Goal: Task Accomplishment & Management: Manage account settings

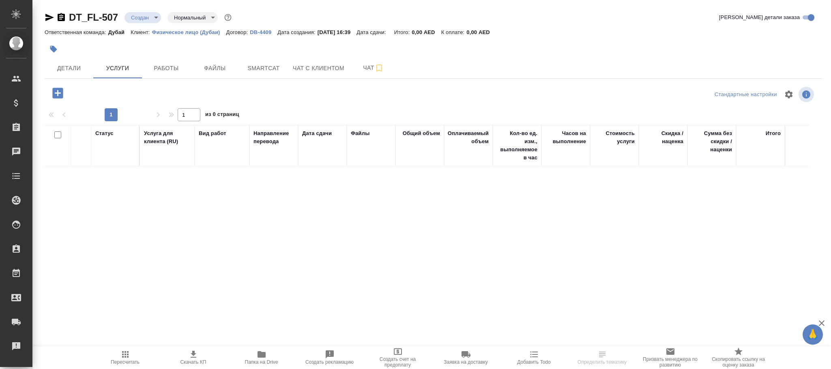
click at [265, 33] on p "DB-4409" at bounding box center [264, 32] width 28 height 6
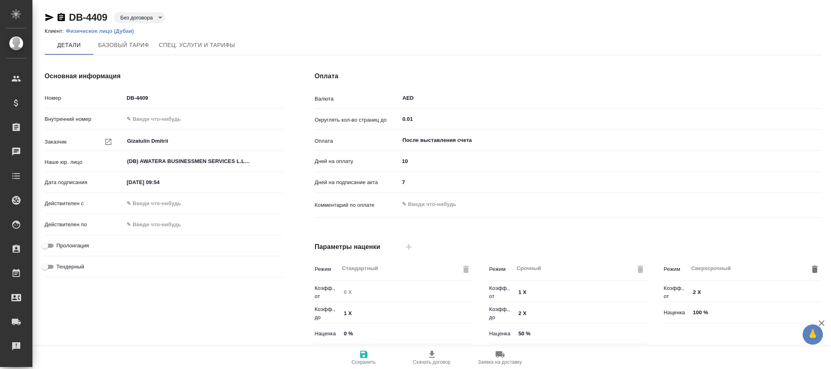
scroll to position [182, 0]
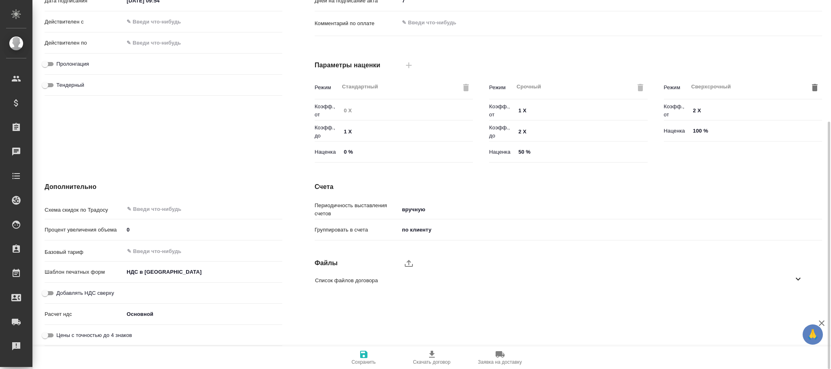
click at [158, 242] on div "Процент увеличения объема 0" at bounding box center [164, 233] width 238 height 21
click at [157, 251] on input "text" at bounding box center [189, 251] width 126 height 10
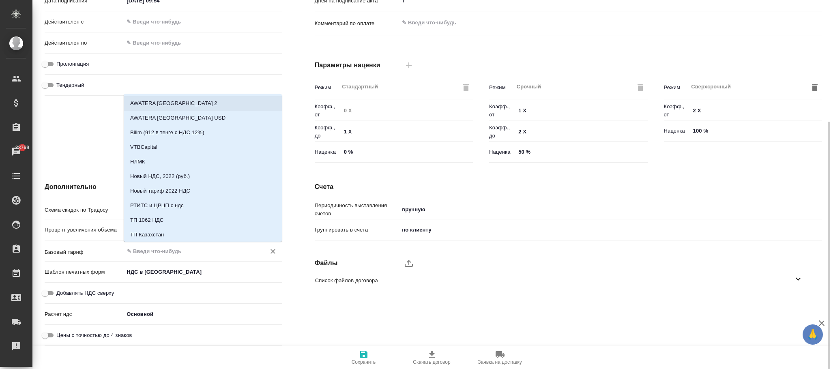
click at [192, 103] on li "AWATERA Dubai 2" at bounding box center [203, 103] width 158 height 15
type input "AWATERA Dubai 2"
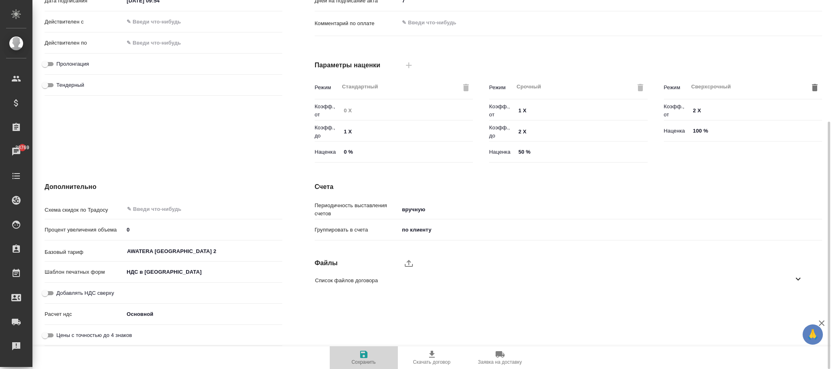
click at [370, 357] on span "Сохранить" at bounding box center [364, 357] width 58 height 15
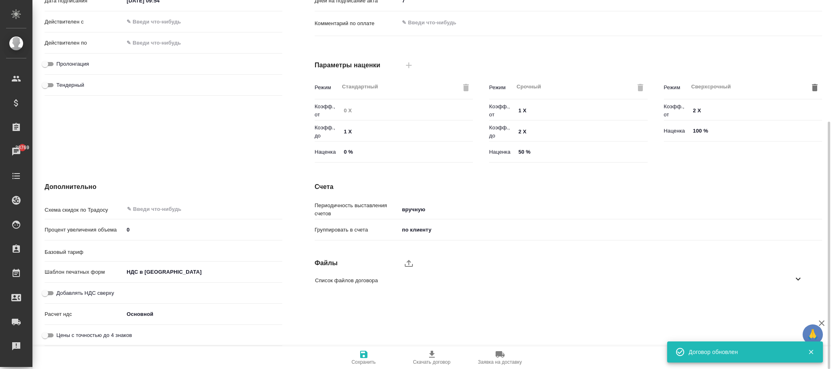
type input "AWATERA Dubai 2"
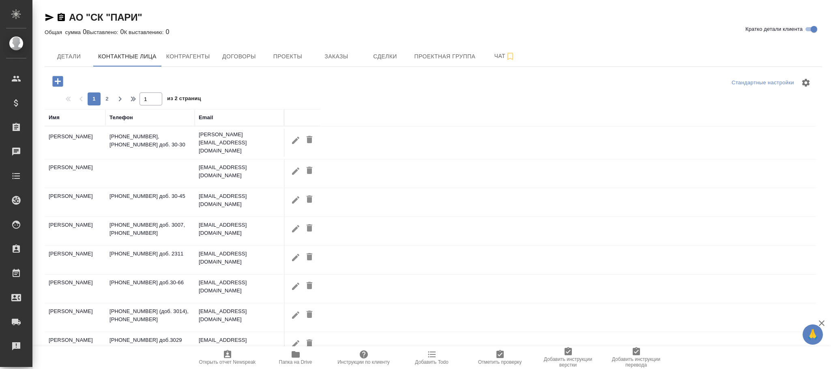
select select "RU"
click at [58, 116] on div "Имя" at bounding box center [54, 118] width 11 height 8
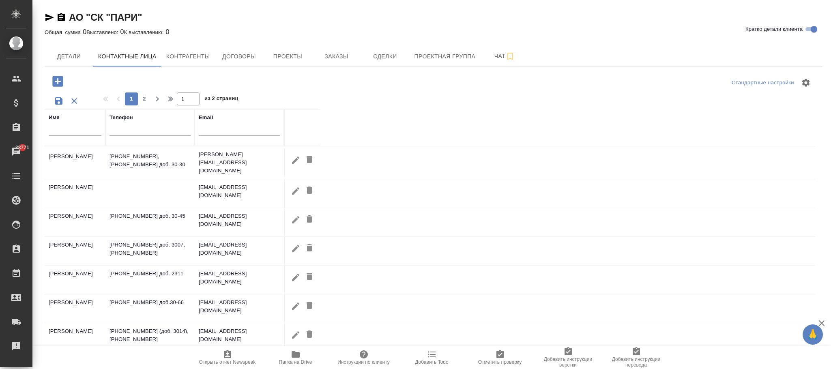
click at [65, 129] on input "text" at bounding box center [75, 131] width 53 height 10
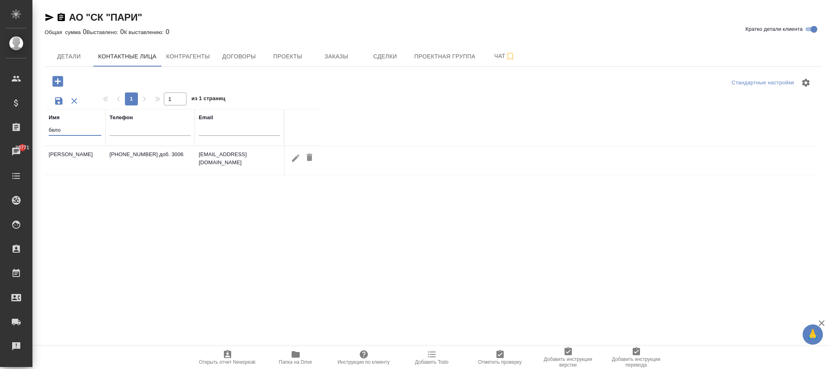
type input "бело"
click at [291, 159] on icon "button" at bounding box center [296, 158] width 10 height 10
type input "Сергей"
type input "Александрович"
type input "Белобров"
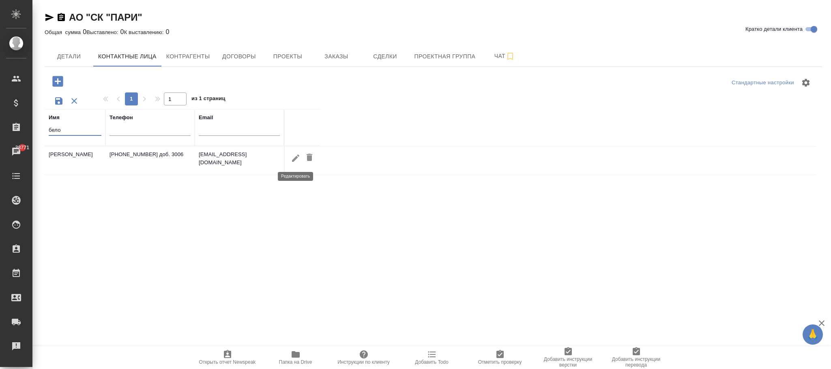
type input "Пользователь"
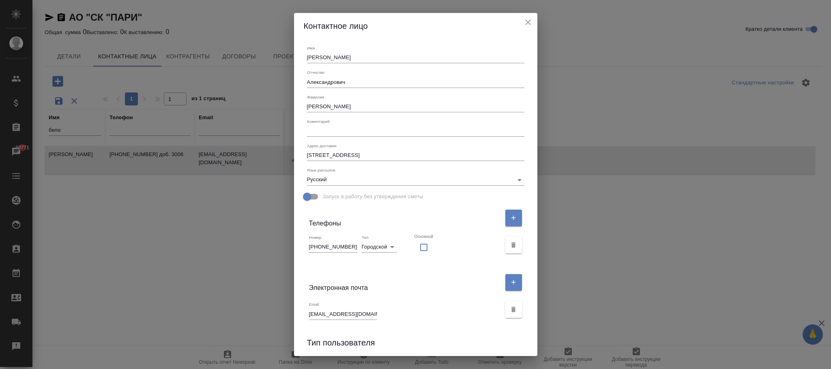
click at [527, 27] on icon "close" at bounding box center [528, 22] width 10 height 10
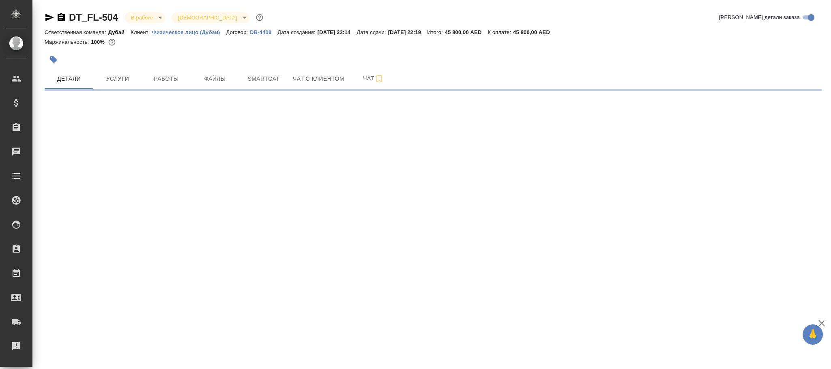
select select "RU"
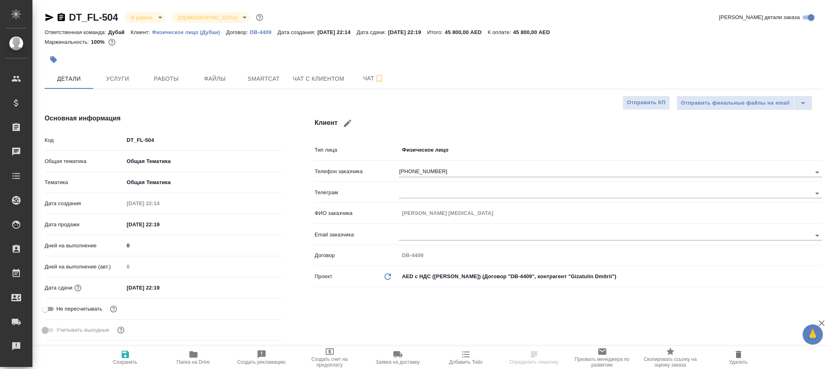
type textarea "x"
click at [441, 155] on body "🙏 .cls-1 fill:#fff; AWATERA Фокина Наталья n.fokina Клиенты Спецификации Заказы…" at bounding box center [415, 184] width 831 height 369
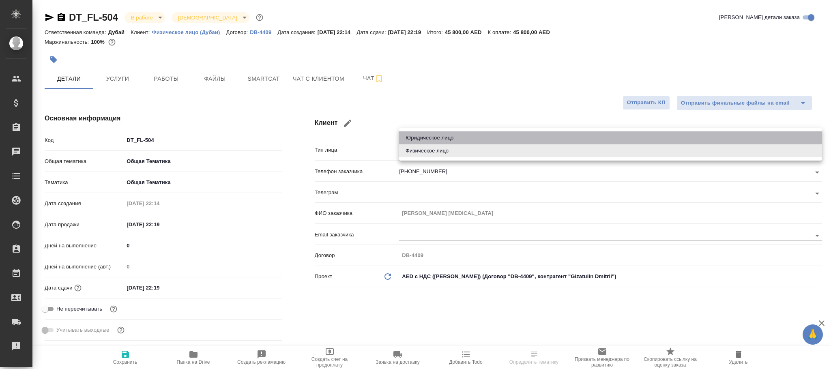
drag, startPoint x: 413, startPoint y: 134, endPoint x: 413, endPoint y: 142, distance: 7.3
click at [413, 135] on li "Юридическое лицо" at bounding box center [610, 137] width 423 height 13
type input "company"
type textarea "x"
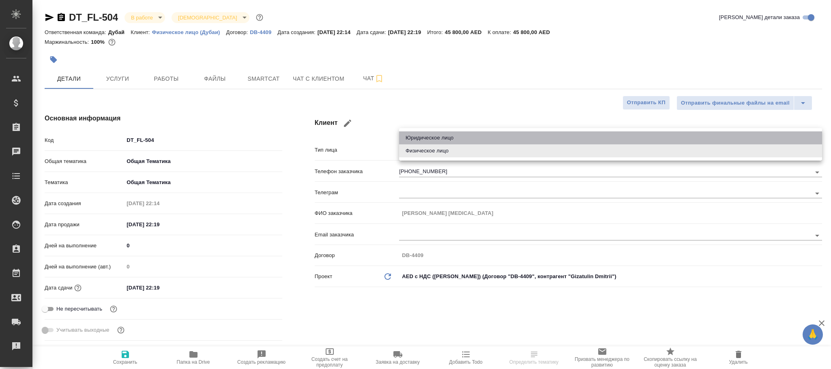
type textarea "x"
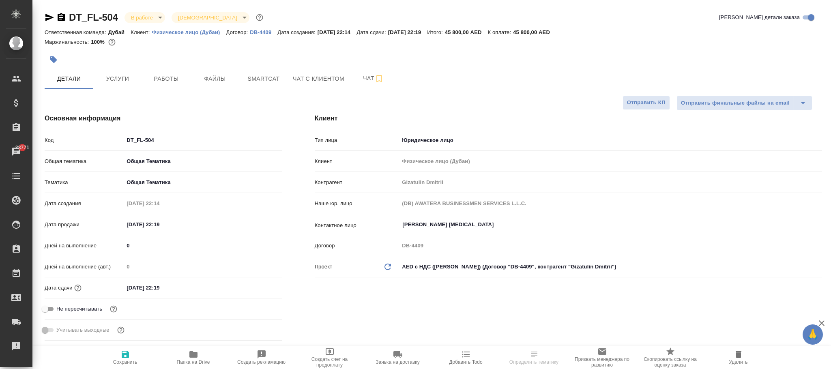
drag, startPoint x: 386, startPoint y: 269, endPoint x: 362, endPoint y: 293, distance: 34.2
click at [386, 269] on icon "Обновить данные" at bounding box center [388, 267] width 10 height 10
type textarea "x"
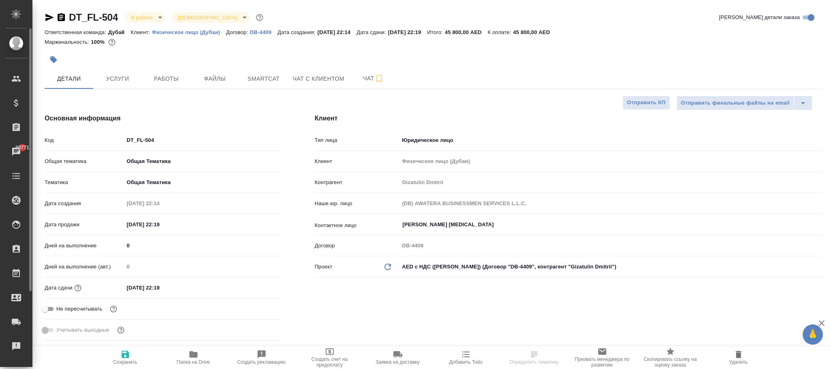
type textarea "x"
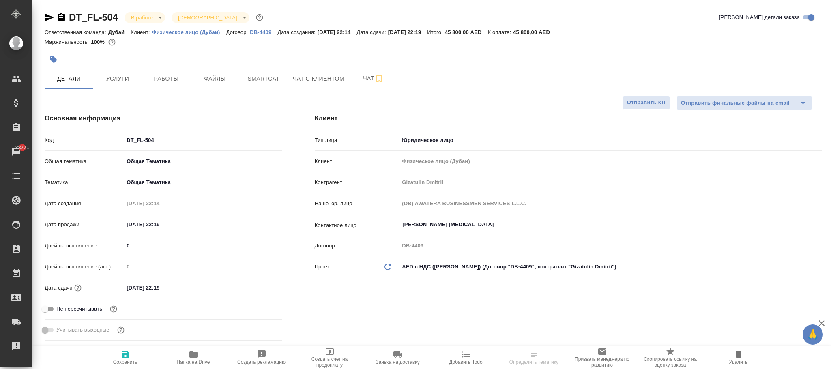
type textarea "x"
click at [125, 355] on icon "button" at bounding box center [126, 355] width 10 height 10
type textarea "x"
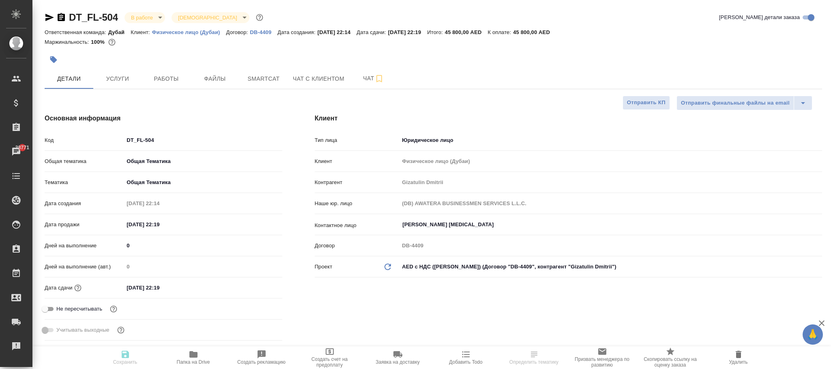
type textarea "x"
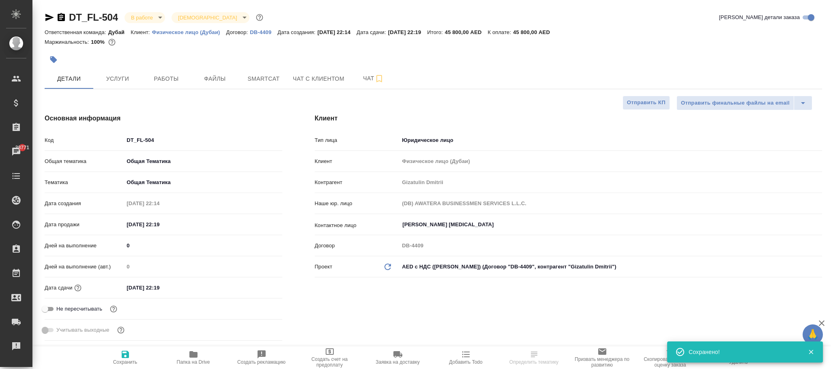
select select "RU"
type textarea "x"
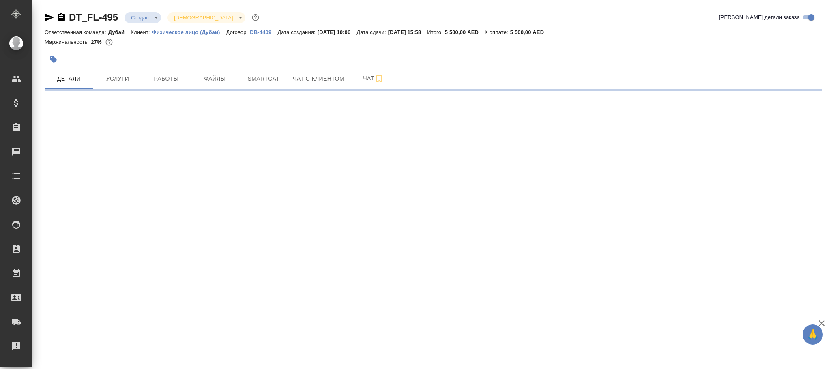
select select "RU"
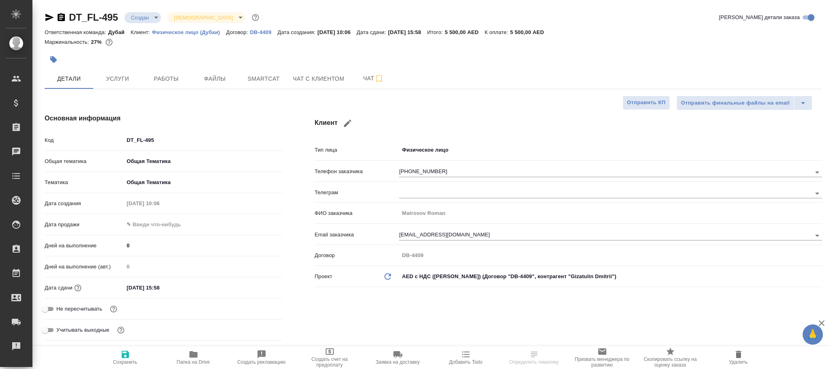
click at [450, 150] on body "🙏 .cls-1 fill:#fff; AWATERA [PERSON_NAME][PERSON_NAME] Спецификации Заказы Чаты…" at bounding box center [415, 184] width 831 height 369
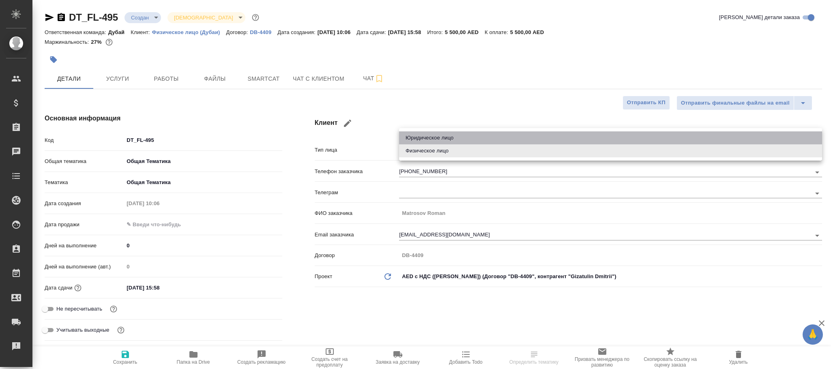
drag, startPoint x: 433, startPoint y: 136, endPoint x: 309, endPoint y: 212, distance: 145.7
click at [433, 136] on li "Юридическое лицо" at bounding box center [610, 137] width 423 height 13
type input "company"
type textarea "x"
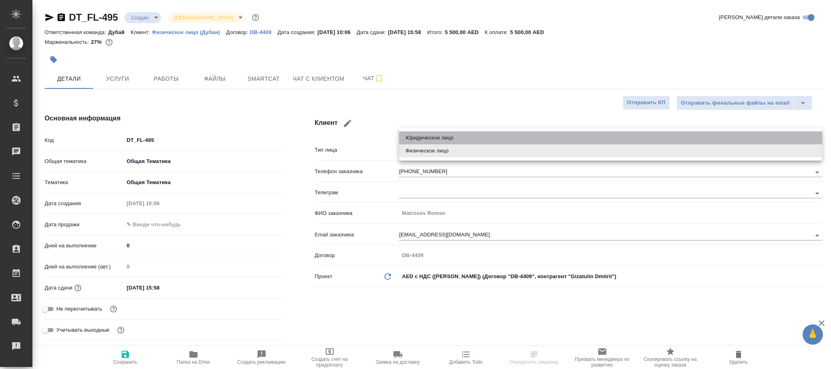
type textarea "x"
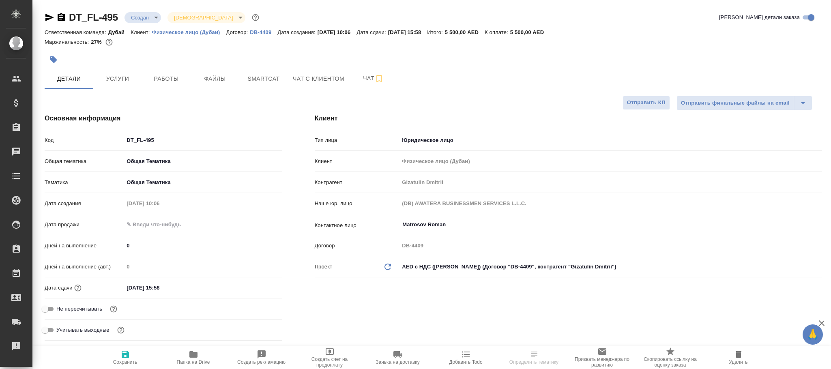
click at [127, 355] on icon "button" at bounding box center [125, 354] width 7 height 7
type textarea "x"
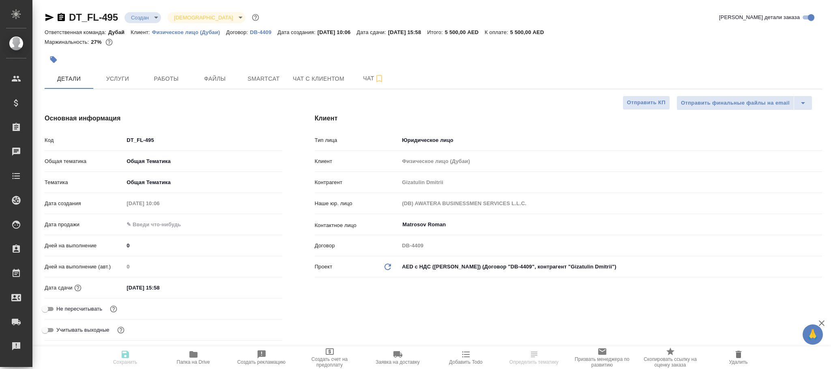
type textarea "x"
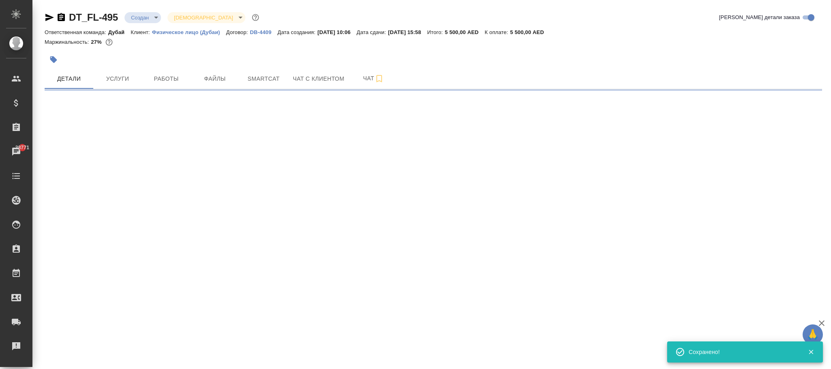
select select "RU"
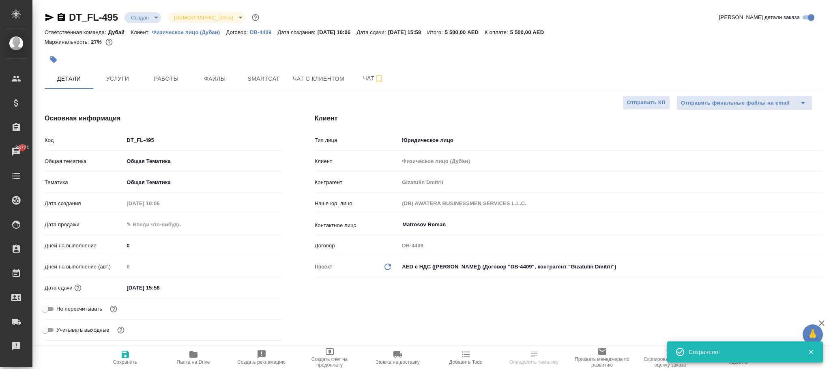
select select "RU"
type textarea "x"
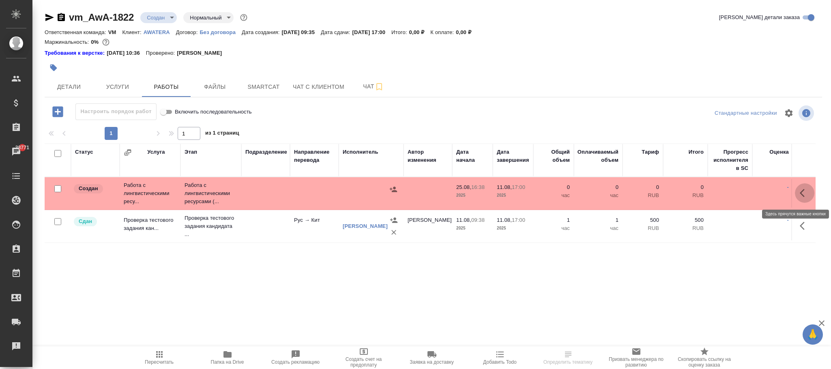
click at [804, 192] on icon "button" at bounding box center [805, 193] width 10 height 10
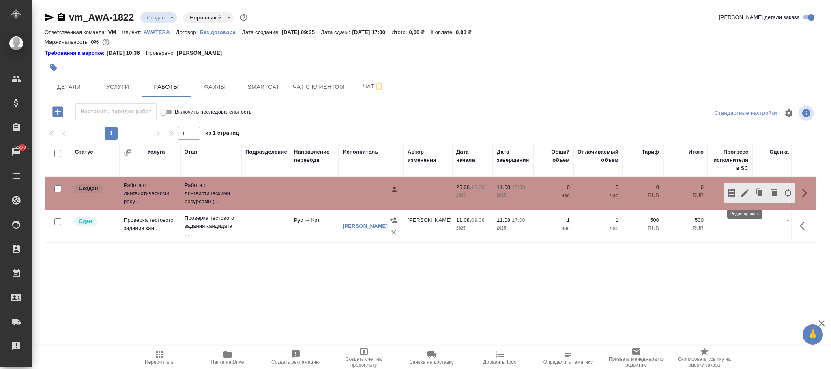
click at [749, 193] on icon "button" at bounding box center [746, 193] width 10 height 10
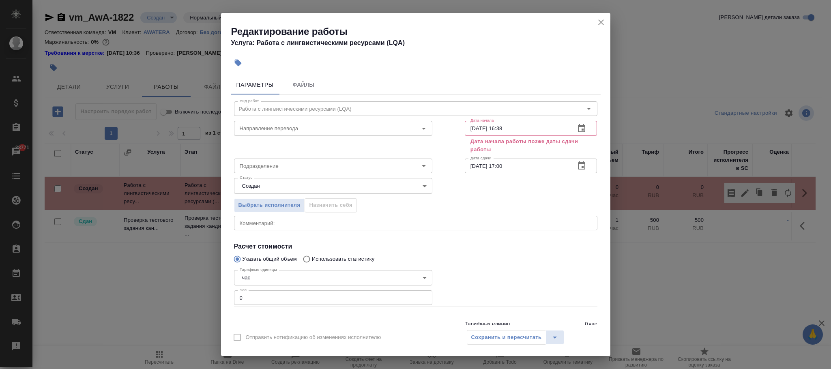
click at [603, 19] on icon "close" at bounding box center [601, 22] width 10 height 10
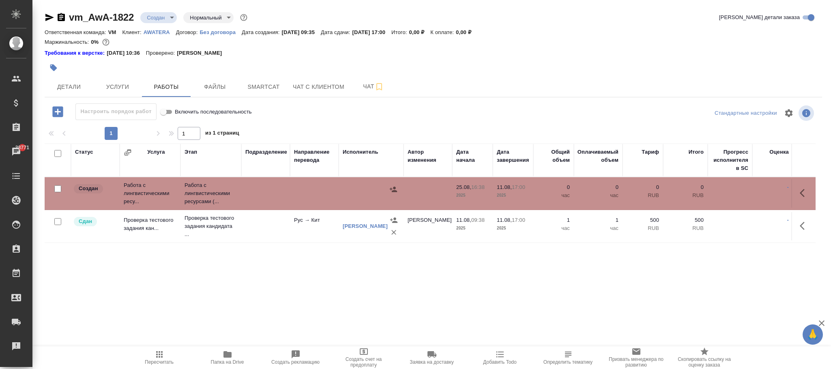
click at [804, 190] on icon "button" at bounding box center [805, 193] width 10 height 10
click at [744, 195] on icon "button" at bounding box center [745, 192] width 7 height 7
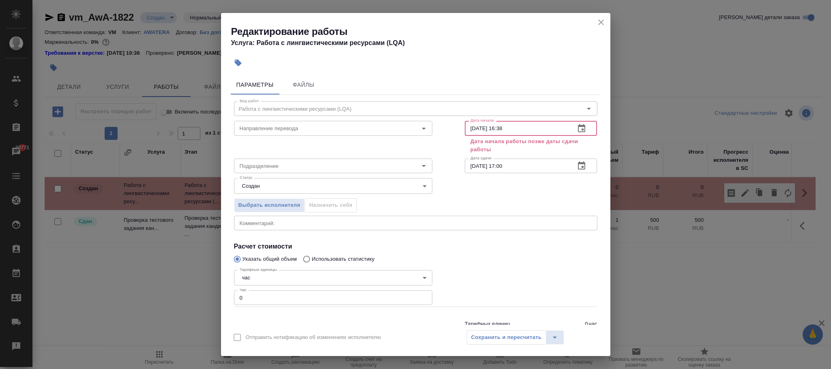
drag, startPoint x: 521, startPoint y: 127, endPoint x: 436, endPoint y: 129, distance: 85.3
click at [436, 129] on div "Направление перевода Направление перевода Дата начала 25.08.2025 16:38 Дата нач…" at bounding box center [416, 136] width 396 height 70
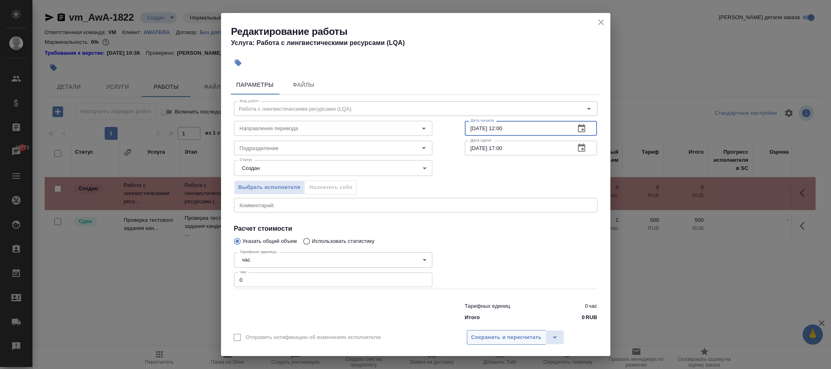
type input "11.08.2025 12:00"
click at [491, 337] on span "Сохранить и пересчитать" at bounding box center [506, 337] width 71 height 9
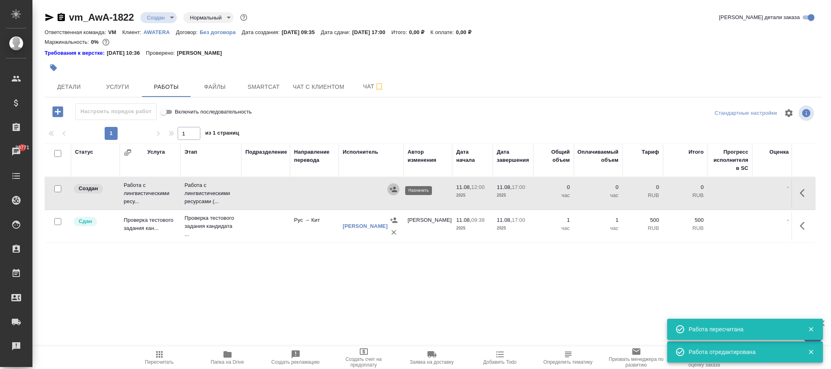
click at [392, 190] on icon "button" at bounding box center [393, 189] width 7 height 5
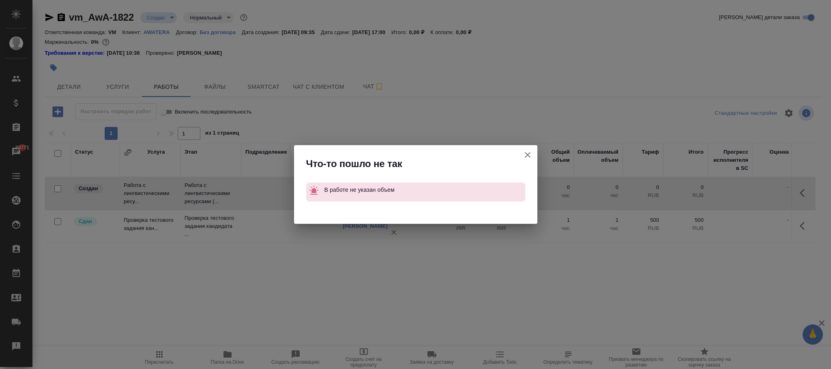
click at [530, 152] on icon "button" at bounding box center [528, 155] width 10 height 10
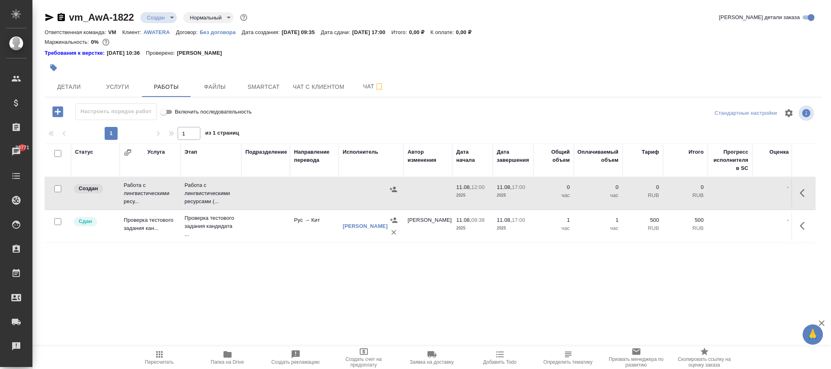
click at [806, 196] on icon "button" at bounding box center [805, 193] width 10 height 10
click at [747, 193] on icon "button" at bounding box center [746, 193] width 10 height 10
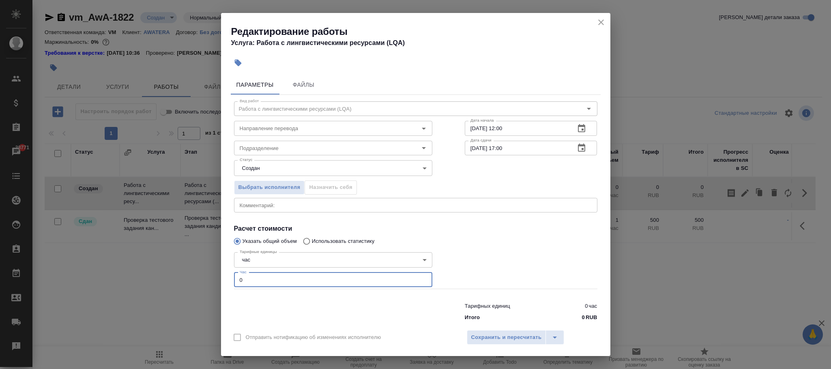
drag, startPoint x: 256, startPoint y: 279, endPoint x: 211, endPoint y: 273, distance: 45.4
click at [211, 273] on div "Редактирование работы Услуга: Работа с лингвистическими ресурсами (LQA) Парамет…" at bounding box center [415, 184] width 831 height 369
type input "2"
click at [511, 332] on button "Сохранить и пересчитать" at bounding box center [507, 337] width 80 height 15
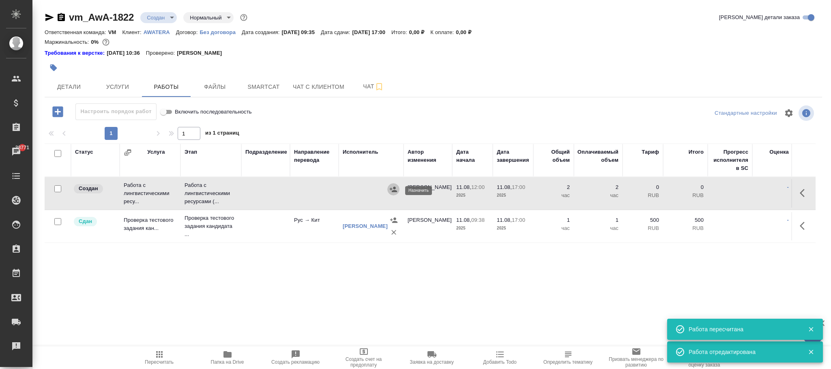
click at [390, 190] on icon "button" at bounding box center [393, 189] width 7 height 5
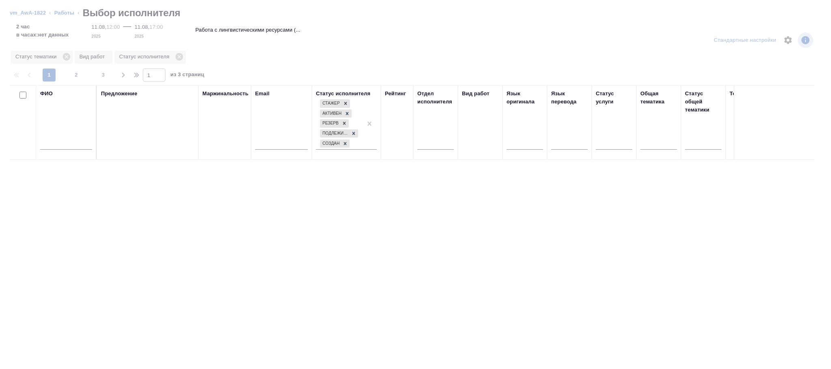
click at [61, 148] on input "text" at bounding box center [66, 145] width 52 height 10
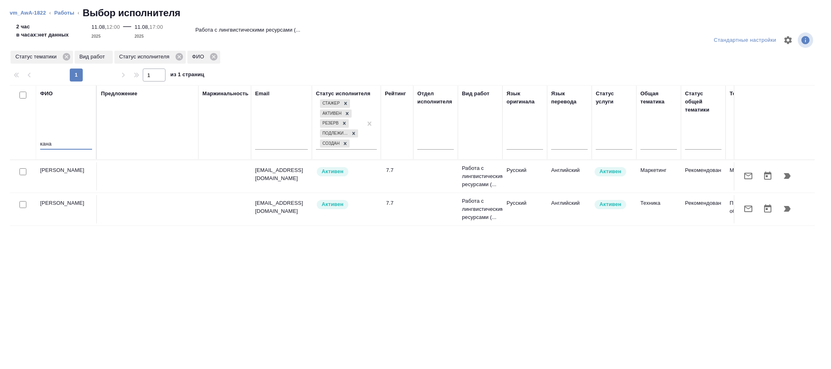
type input "кана"
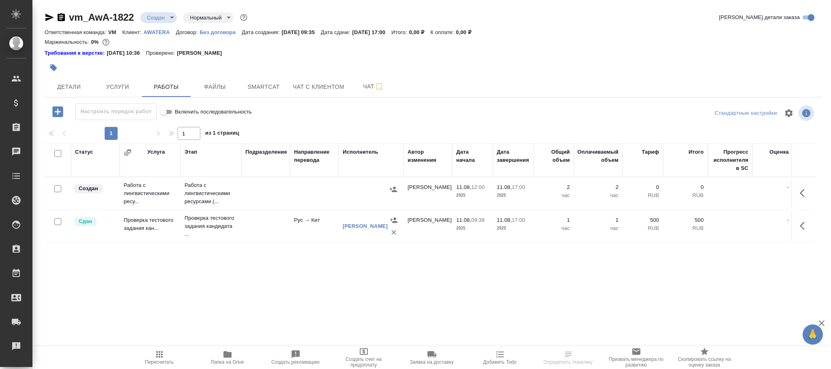
click at [251, 197] on td at bounding box center [265, 193] width 49 height 28
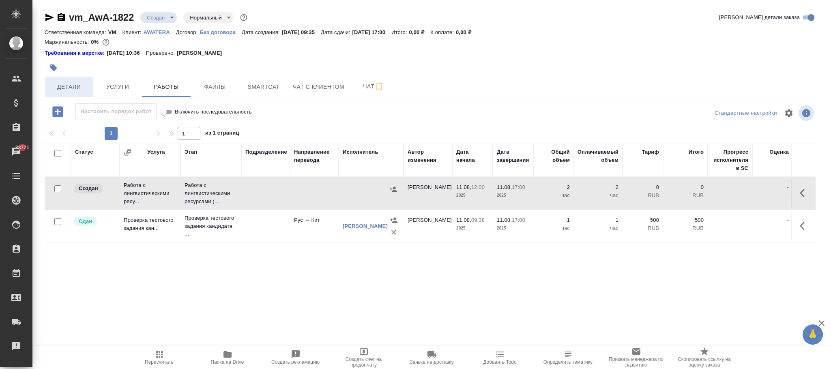
click at [73, 84] on span "Детали" at bounding box center [69, 87] width 39 height 10
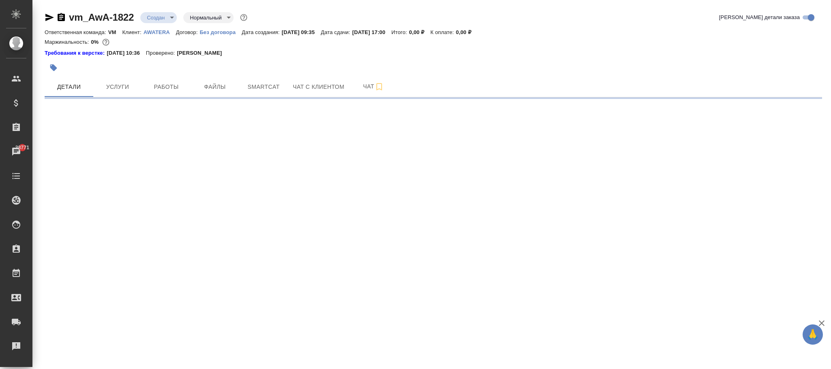
select select "RU"
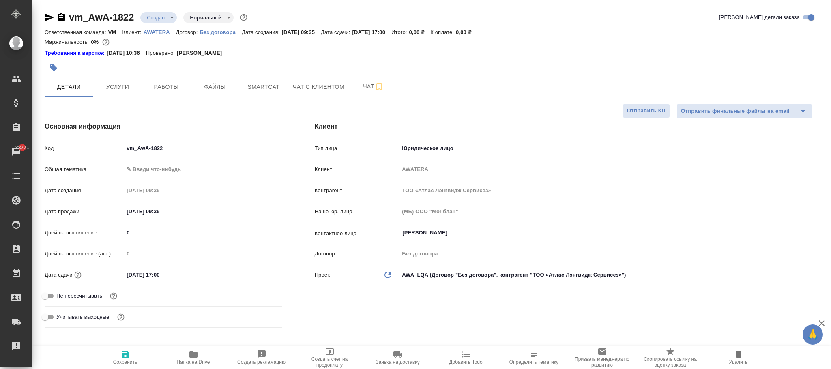
type textarea "x"
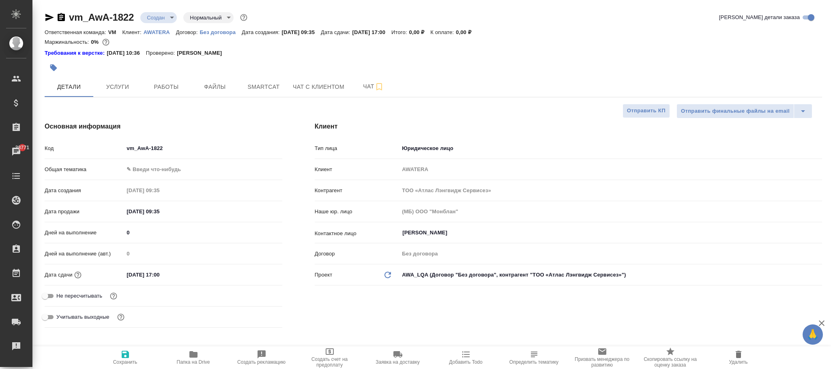
type textarea "x"
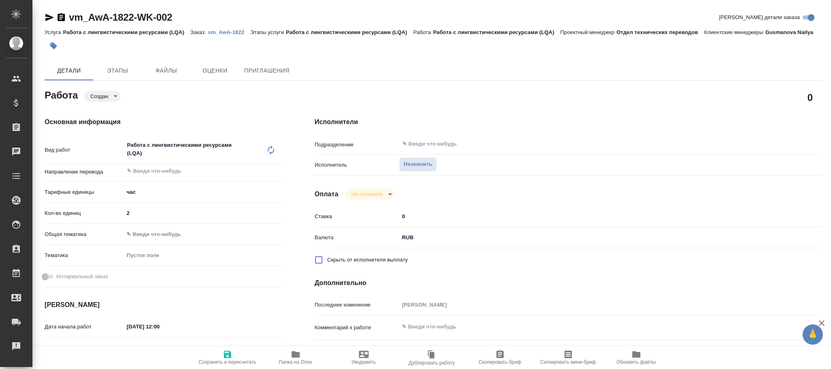
type textarea "x"
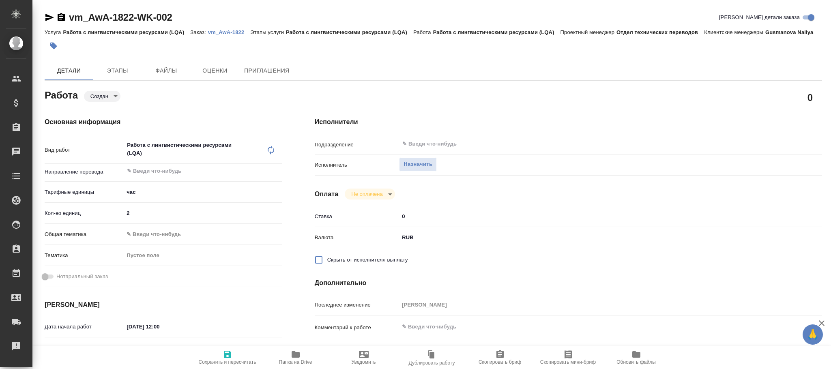
type textarea "x"
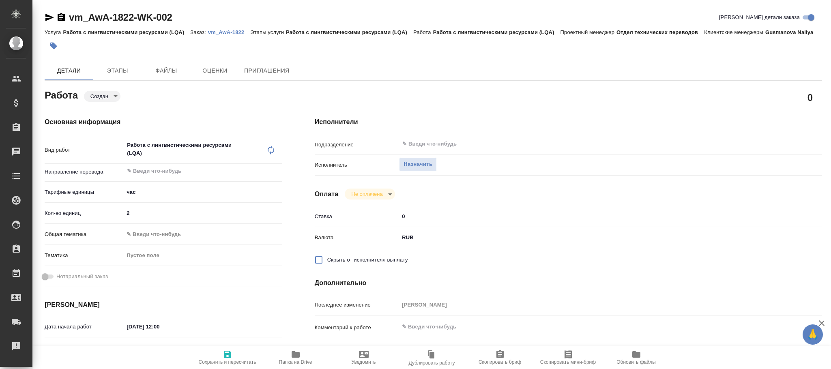
type textarea "x"
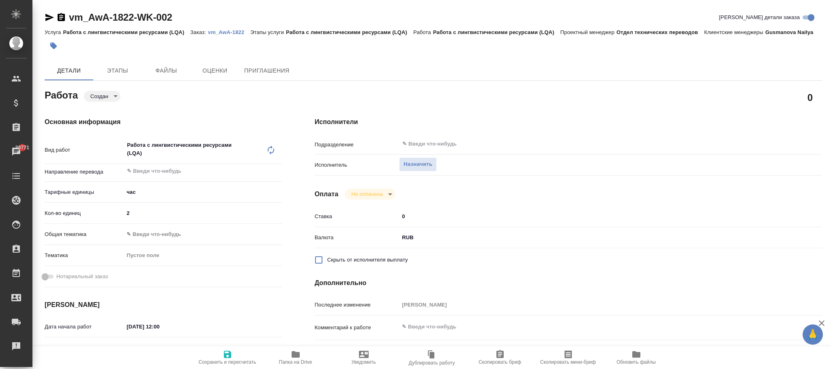
click at [235, 358] on span "Сохранить и пересчитать" at bounding box center [227, 357] width 58 height 15
type textarea "x"
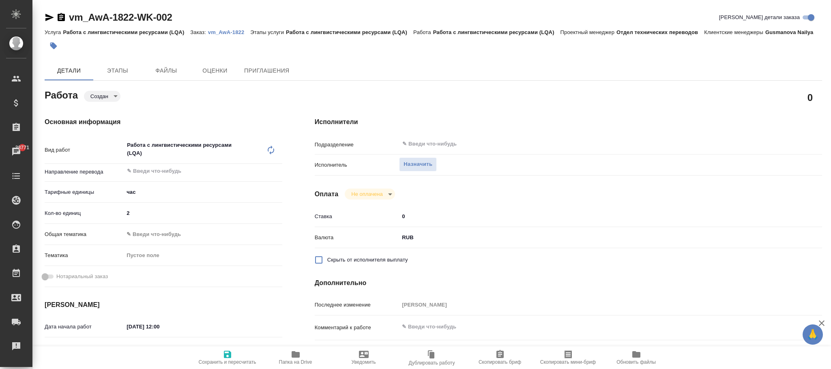
type textarea "x"
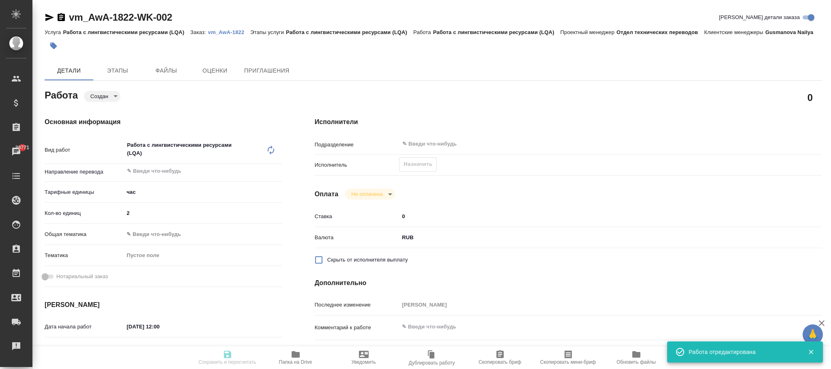
type input "created"
type textarea "Работа с лингвистическими ресурсами (LQA)"
type textarea "x"
type input "5a8b1489cc6b4906c91bfd93"
type input "2"
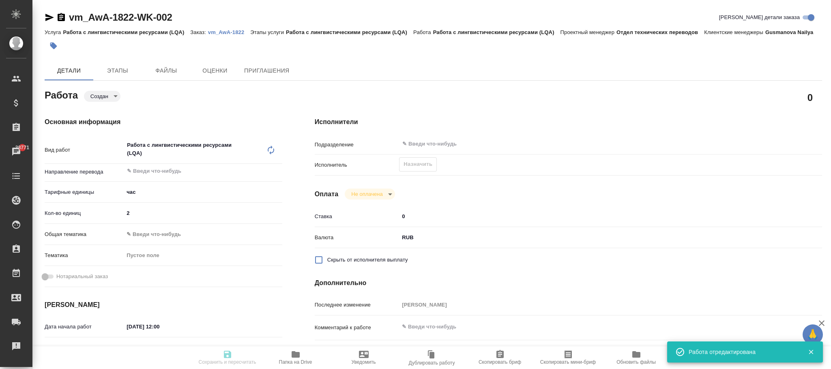
type input "11.08.2025 12:00"
type input "11.08.2025 17:00"
type input "25.08.2025 17:00"
type input "notPayed"
type input "0"
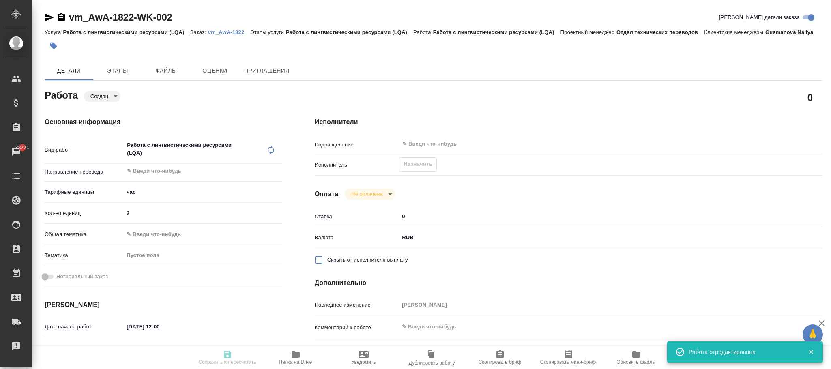
type input "RUB"
type input "[PERSON_NAME]"
type textarea "x"
type textarea "/Clients/Awatera/Orders/vm_AwA-1822/LQA/vm_AwA-1822-WK-002"
type textarea "x"
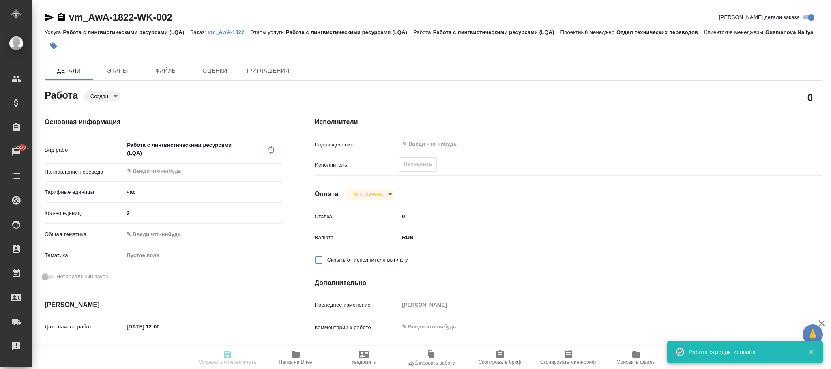
type input "vm_AwA-1822"
type input "Работа с лингвистическими ресурсами (LQA)"
type input "Gusmanova Nailya"
type input "/Clients/Awatera/Orders/vm_AwA-1822"
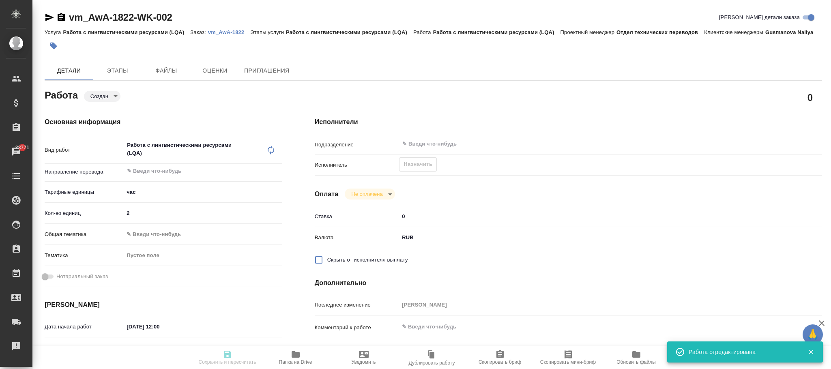
type textarea "x"
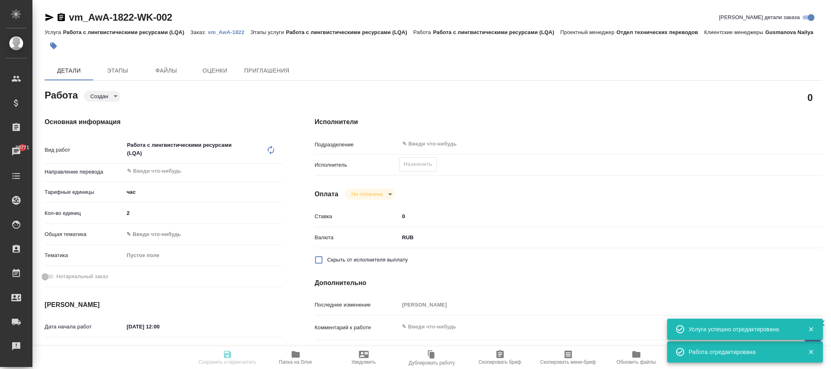
type textarea "x"
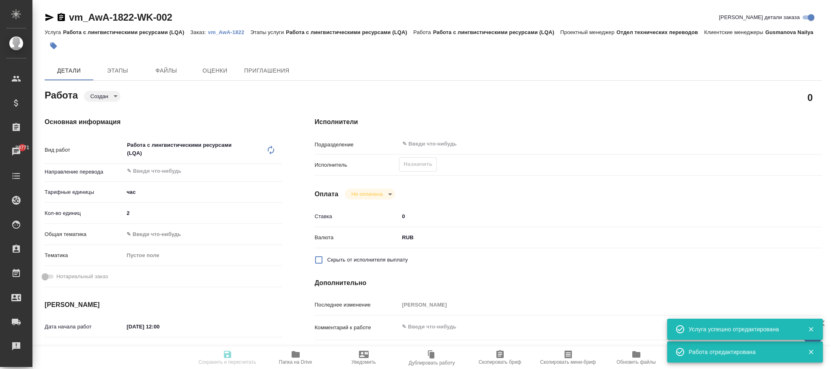
type textarea "x"
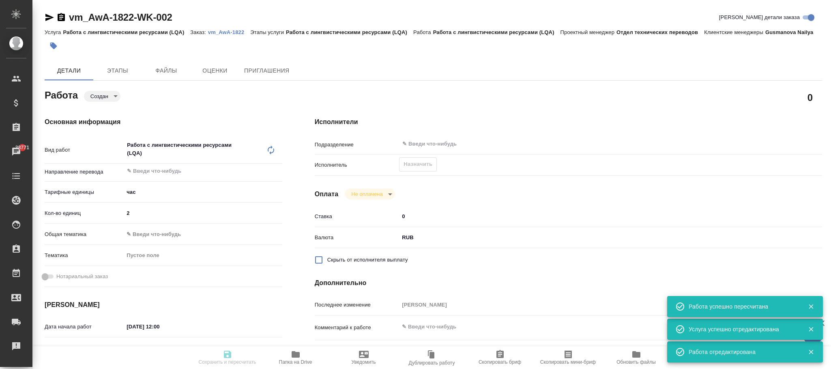
type input "created"
type textarea "Работа с лингвистическими ресурсами (LQA)"
type textarea "x"
type input "5a8b1489cc6b4906c91bfd93"
type input "2"
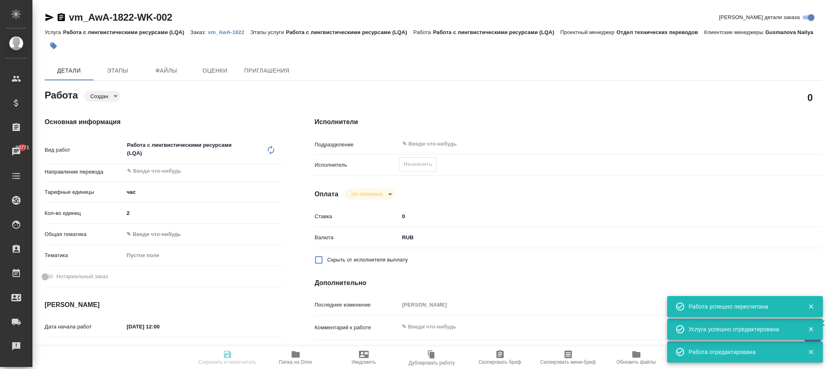
type input "11.08.2025 12:00"
type input "[DATE] 17:00"
type input "25.08.2025 17:00"
type input "notPayed"
type input "0"
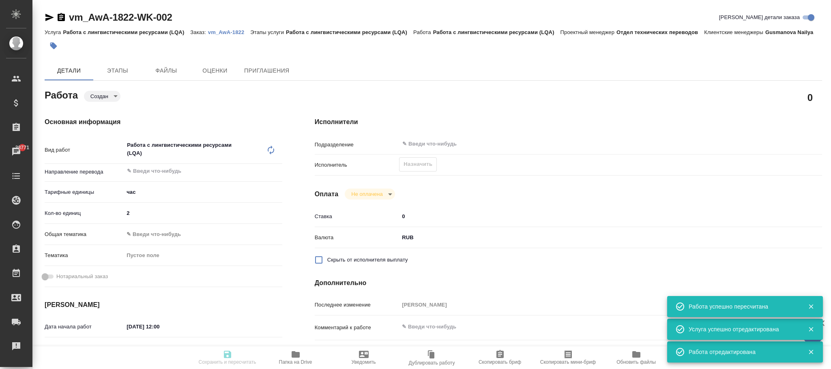
type input "RUB"
type input "[PERSON_NAME]"
type textarea "x"
type textarea "/Clients/Awatera/Orders/vm_AwA-1822/LQA/vm_AwA-1822-WK-002"
type textarea "x"
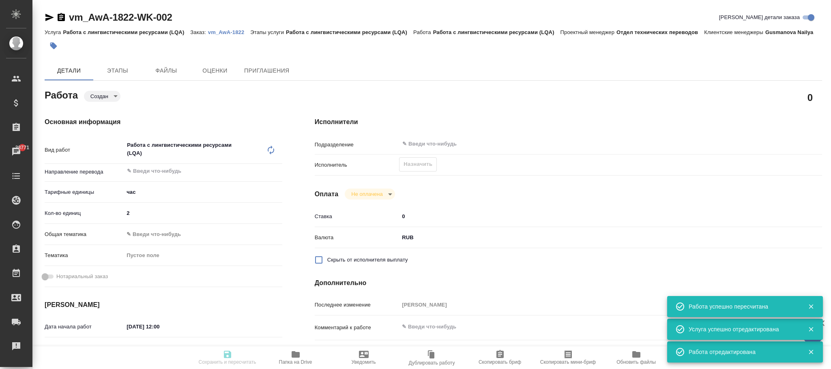
type input "vm_AwA-1822"
type input "Работа с лингвистическими ресурсами (LQA)"
type input "Gusmanova Nailya"
type input "/Clients/Awatera/Orders/vm_AwA-1822"
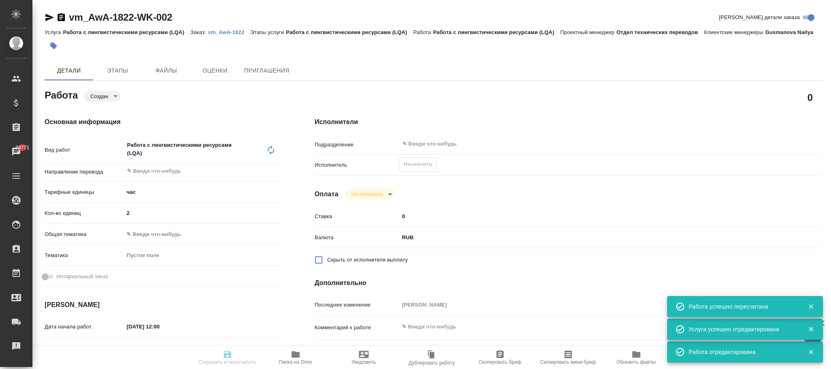
type textarea "x"
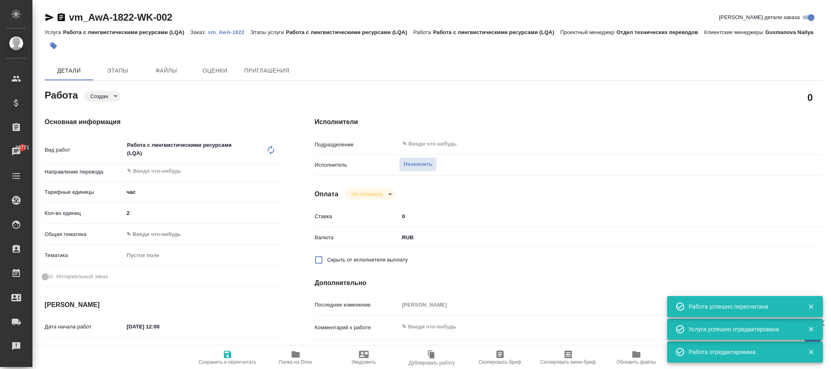
type textarea "x"
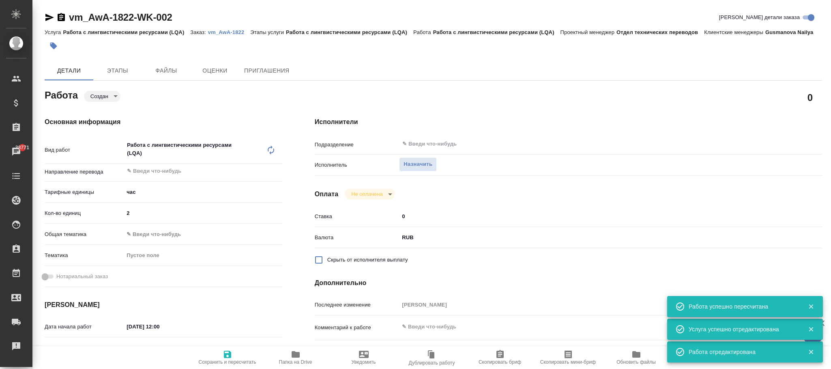
type textarea "x"
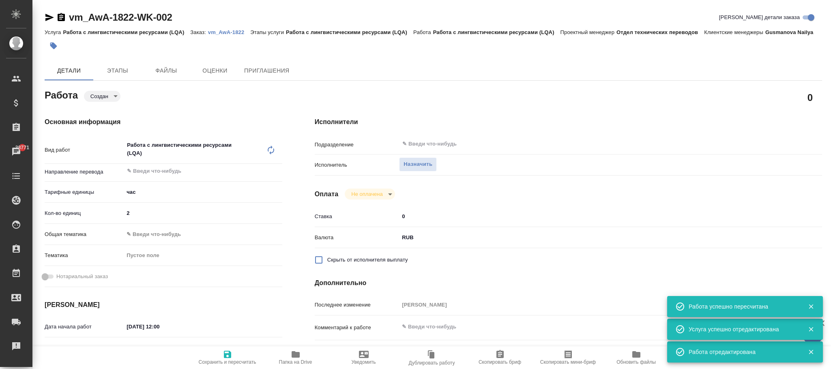
type textarea "x"
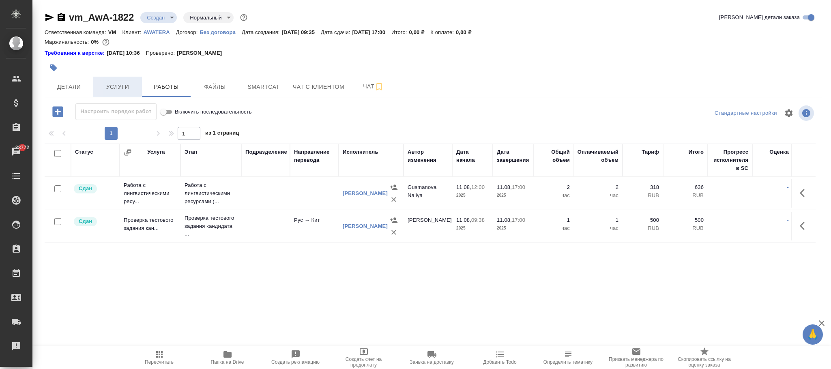
click at [127, 89] on span "Услуги" at bounding box center [117, 87] width 39 height 10
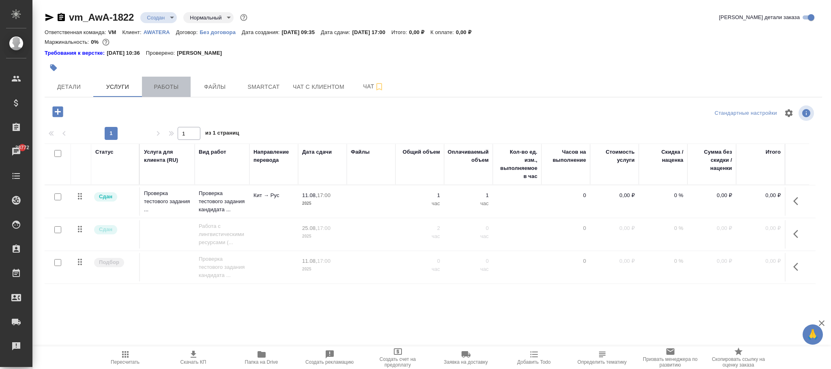
click at [174, 89] on span "Работы" at bounding box center [166, 87] width 39 height 10
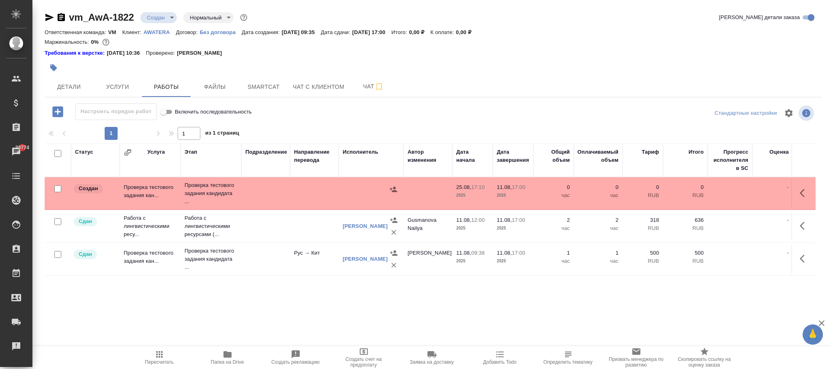
click at [289, 220] on td at bounding box center [265, 226] width 49 height 28
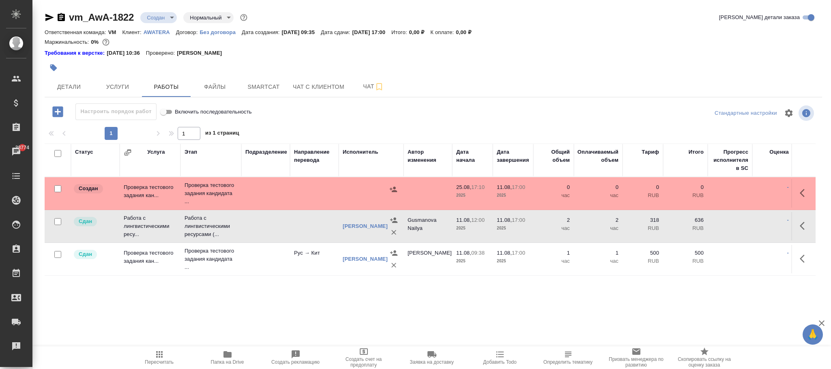
click at [289, 220] on td at bounding box center [265, 226] width 49 height 28
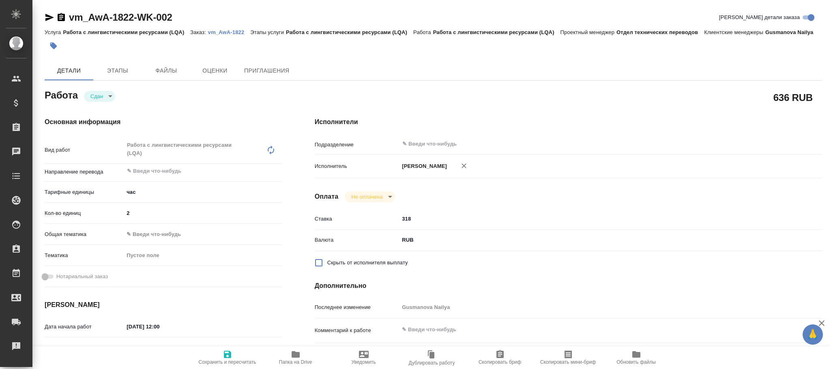
type textarea "x"
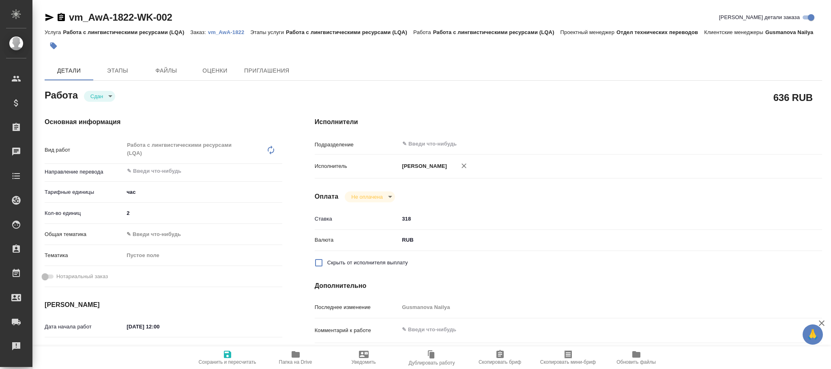
type textarea "x"
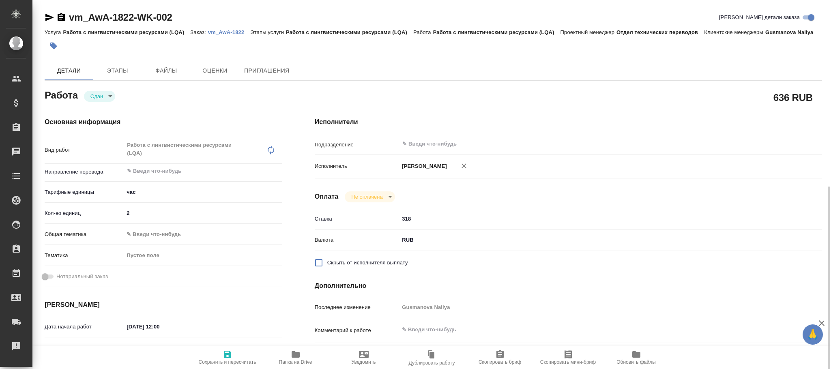
scroll to position [122, 0]
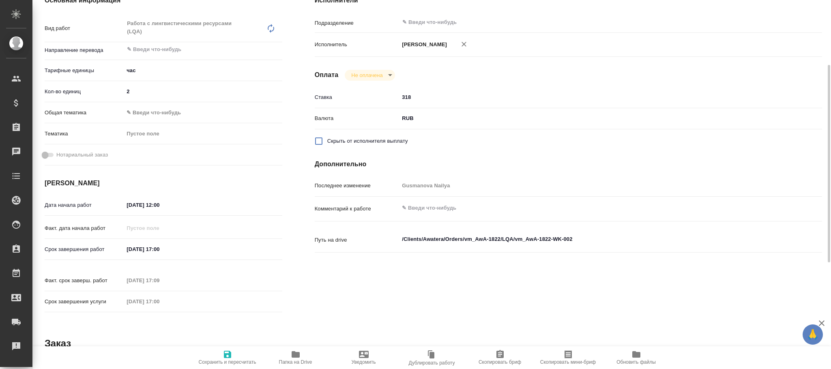
type textarea "x"
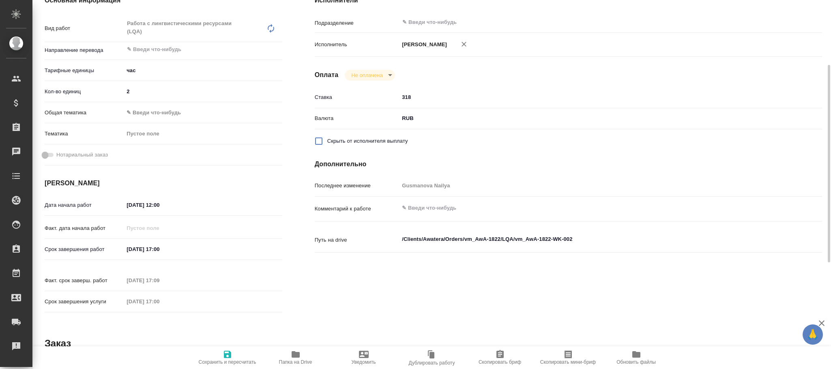
type textarea "x"
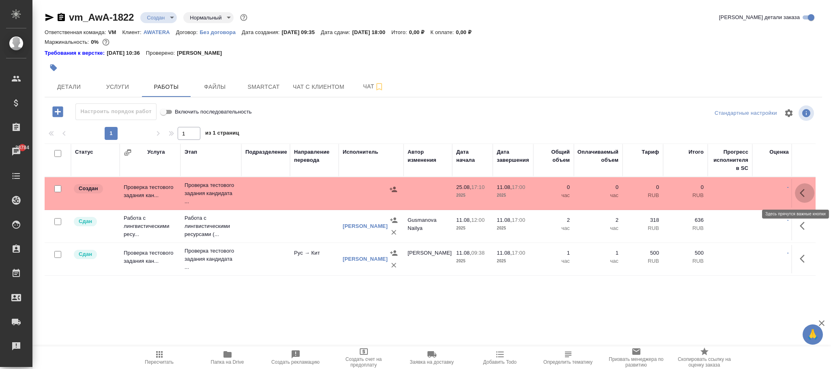
click at [802, 193] on icon "button" at bounding box center [802, 193] width 5 height 8
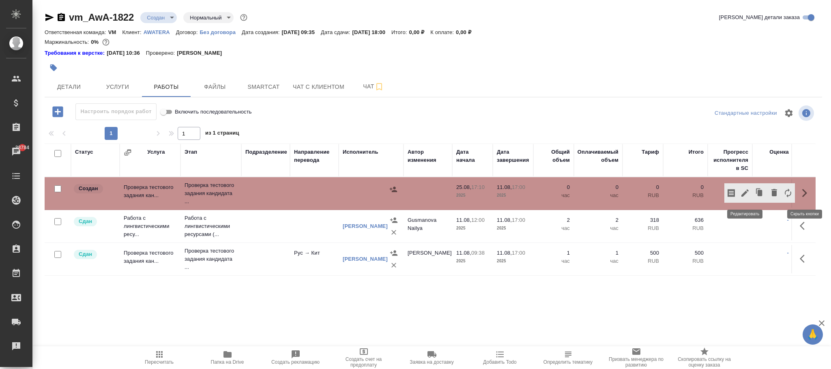
click at [747, 190] on icon "button" at bounding box center [746, 193] width 10 height 10
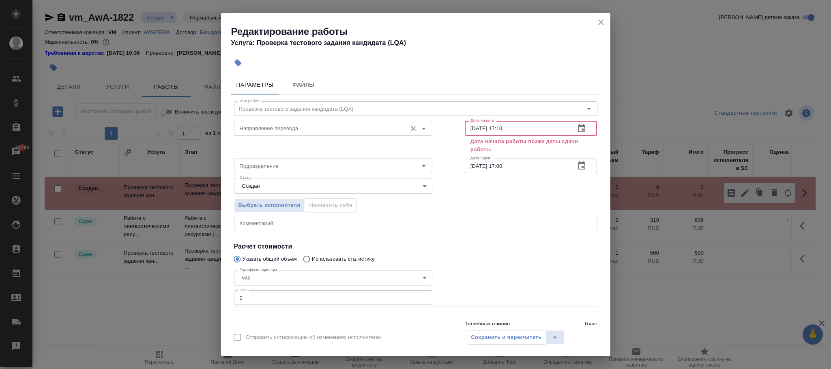
drag, startPoint x: 527, startPoint y: 126, endPoint x: 377, endPoint y: 124, distance: 150.1
click at [375, 124] on div "Направление перевода Направление перевода Дата начала [DATE] 17:10 Дата начала …" at bounding box center [416, 136] width 396 height 70
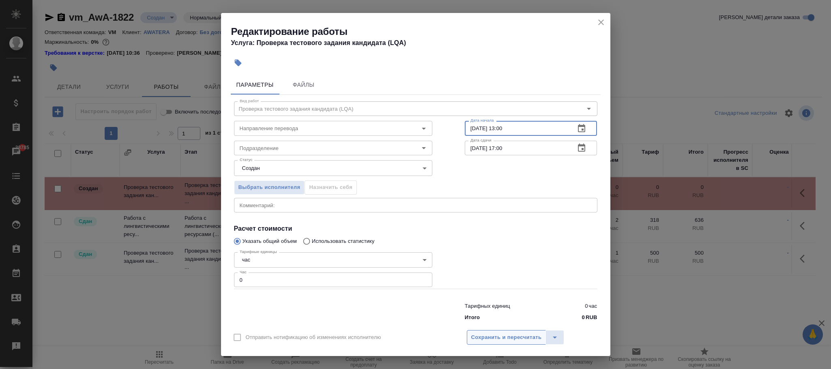
type input "[DATE] 13:00"
click at [514, 338] on span "Сохранить и пересчитать" at bounding box center [506, 337] width 71 height 9
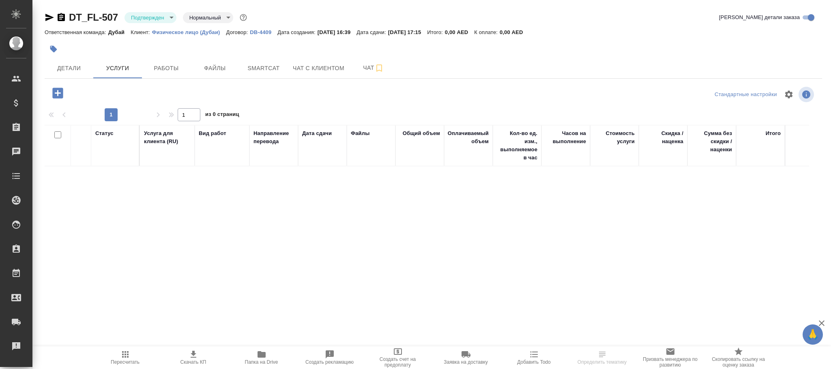
click at [267, 27] on div "Ответственная команда: Дубай Клиент: Физическое лицо (Дубаи) Договор: DB-4409 Д…" at bounding box center [434, 32] width 778 height 10
click at [267, 32] on p "DB-4409" at bounding box center [264, 32] width 28 height 6
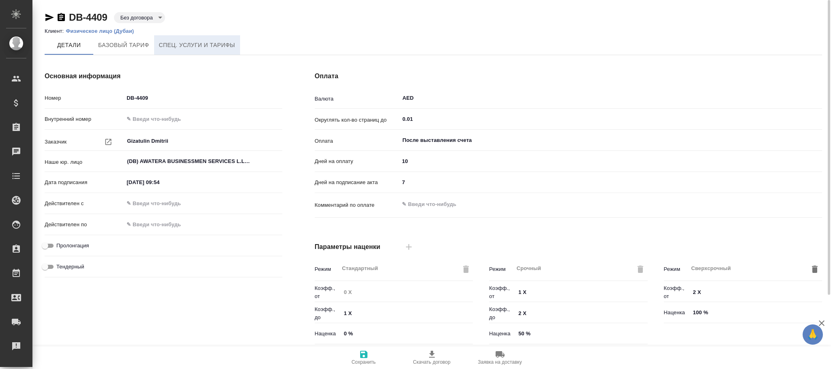
click at [206, 38] on button "Спец. услуги и тарифы" at bounding box center [197, 44] width 86 height 19
type input "AWATERA [GEOGRAPHIC_DATA] 2"
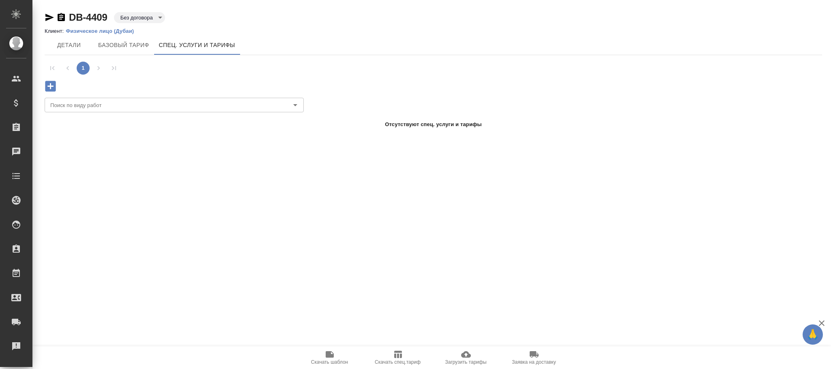
click at [52, 88] on icon "button" at bounding box center [50, 86] width 11 height 11
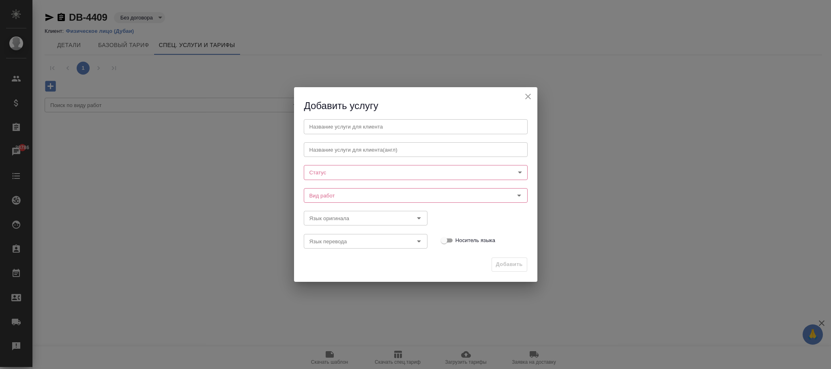
click at [317, 169] on body "🙏 .cls-1 fill:#fff; AWATERA [PERSON_NAME]fokina Клиенты Спецификации Заказы 387…" at bounding box center [415, 184] width 831 height 369
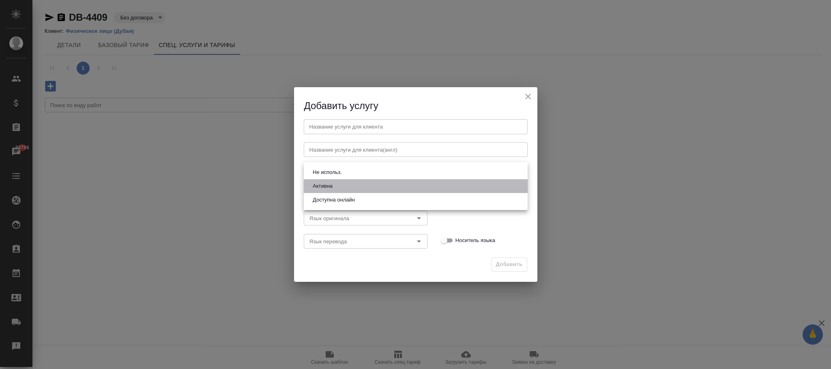
click at [329, 192] on li "Активна" at bounding box center [416, 186] width 224 height 14
type input "active"
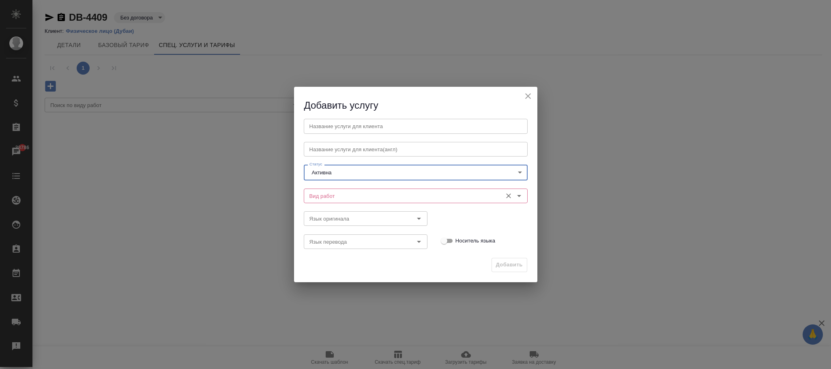
click at [323, 192] on input "Вид работ" at bounding box center [402, 196] width 192 height 10
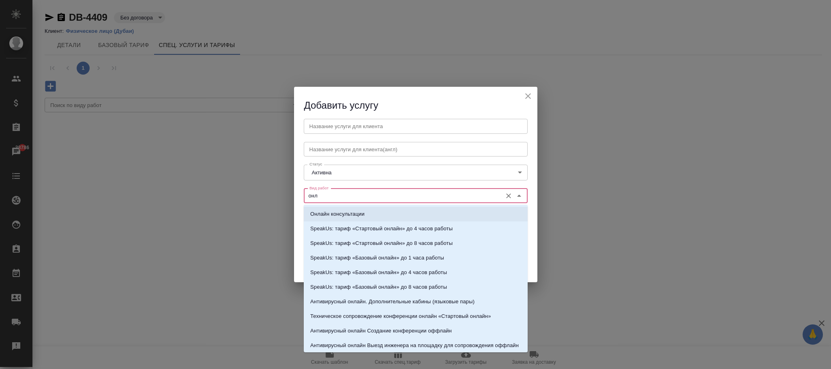
click at [345, 212] on p "Онлайн консультации" at bounding box center [337, 214] width 54 height 8
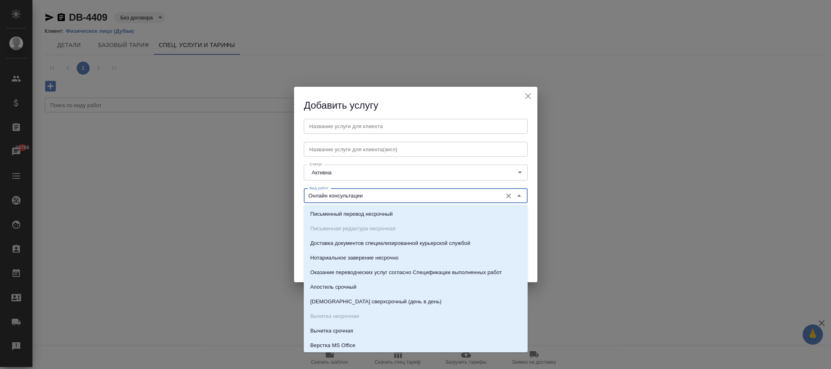
drag, startPoint x: 384, startPoint y: 194, endPoint x: 291, endPoint y: 186, distance: 93.2
click at [282, 186] on div "Добавить услугу Название услуги для клиента Название услуги для клиента Названи…" at bounding box center [415, 184] width 831 height 369
type input "Онлайн консультации"
click at [341, 130] on input "text" at bounding box center [416, 126] width 224 height 15
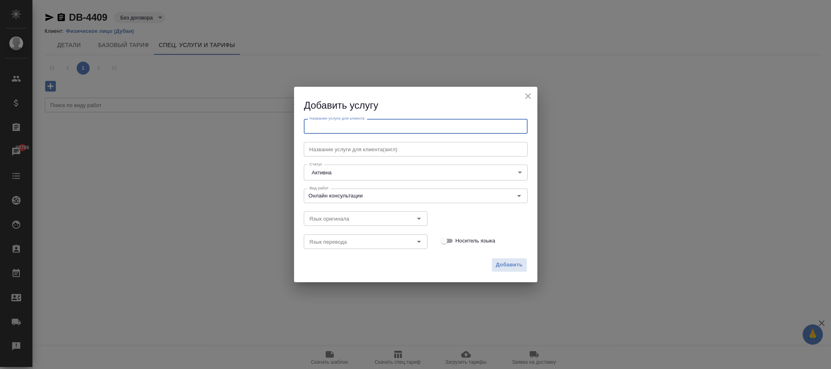
paste input "Онлайн консультации"
type input "Онлайн консультации"
click at [511, 268] on span "Добавить" at bounding box center [509, 264] width 27 height 9
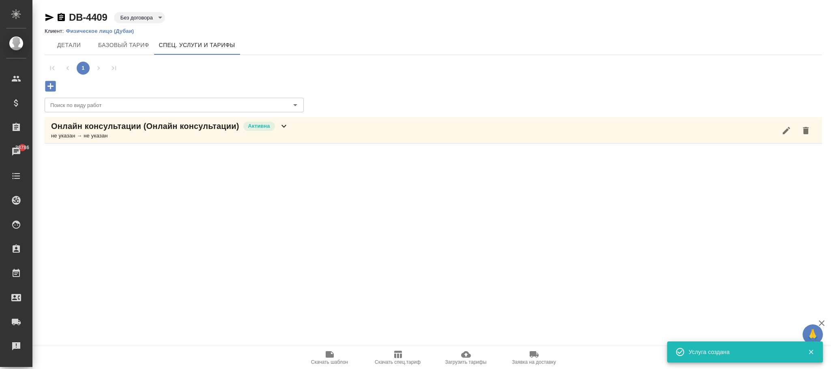
click at [282, 128] on icon at bounding box center [284, 126] width 10 height 10
click at [159, 160] on icon "button" at bounding box center [164, 160] width 10 height 10
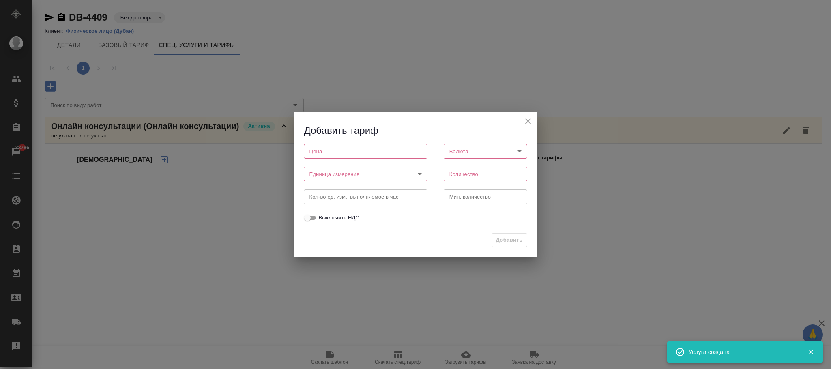
click at [340, 153] on input "number" at bounding box center [366, 151] width 124 height 15
type input "100"
click at [327, 173] on body "🙏 .cls-1 fill:#fff; AWATERA [PERSON_NAME]fokina Клиенты Спецификации Заказы 387…" at bounding box center [415, 184] width 831 height 369
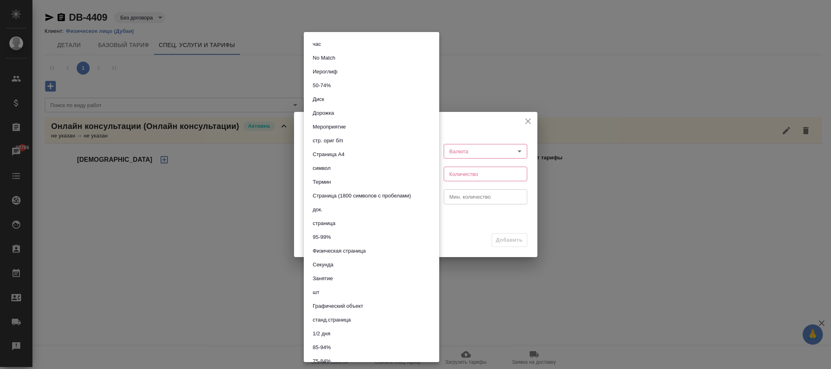
scroll to position [243, 0]
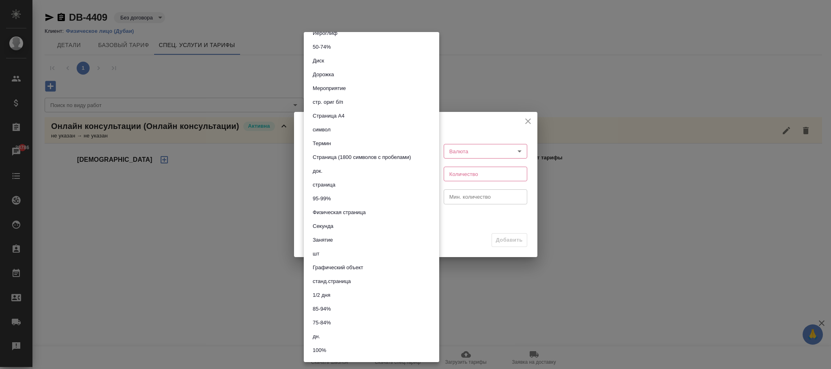
click at [332, 257] on li "шт" at bounding box center [372, 254] width 136 height 14
type input "5a8b1489cc6b4906c91bfdc1"
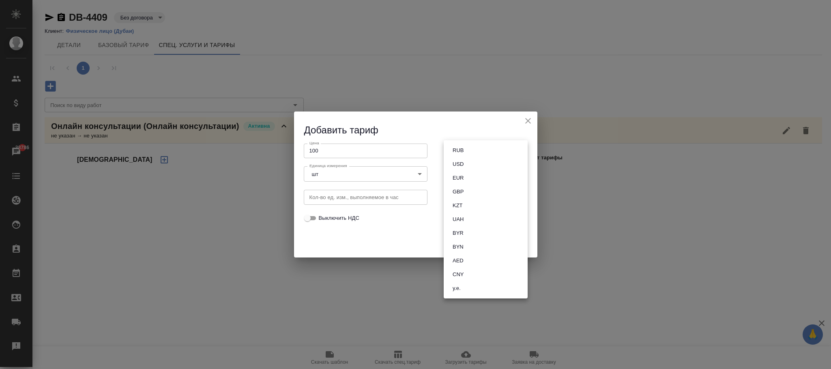
click at [462, 148] on body "🙏 .cls-1 fill:#fff; AWATERA [PERSON_NAME]fokina Клиенты Спецификации Заказы 387…" at bounding box center [415, 184] width 831 height 369
click at [469, 258] on li "AED" at bounding box center [486, 261] width 84 height 14
type input "AED"
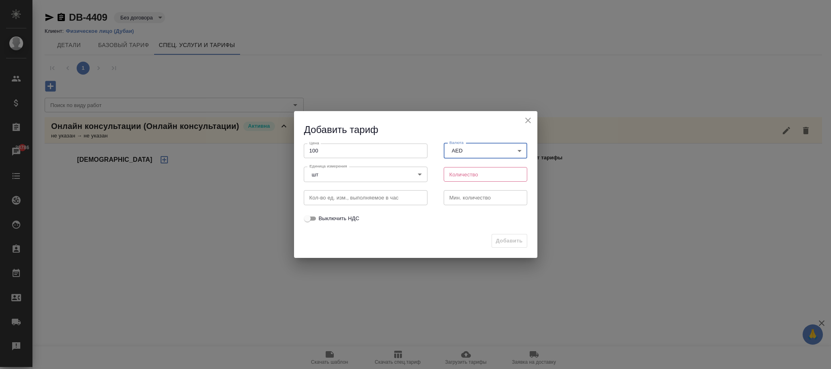
click at [464, 168] on input "number" at bounding box center [486, 174] width 84 height 15
type input "1"
click at [504, 243] on span "Добавить" at bounding box center [509, 241] width 27 height 9
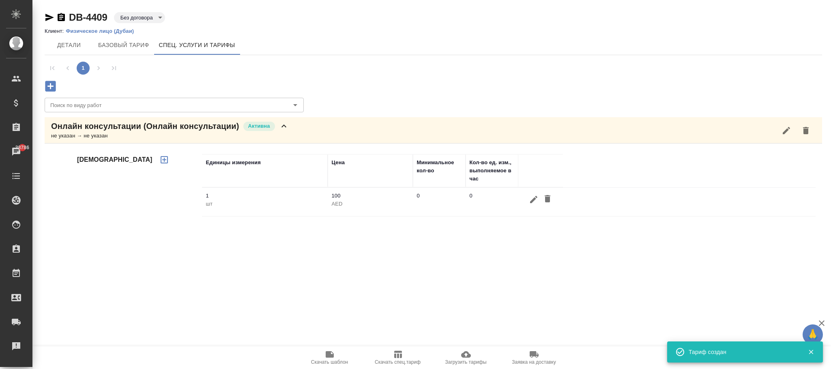
click at [534, 198] on icon "button" at bounding box center [534, 200] width 10 height 10
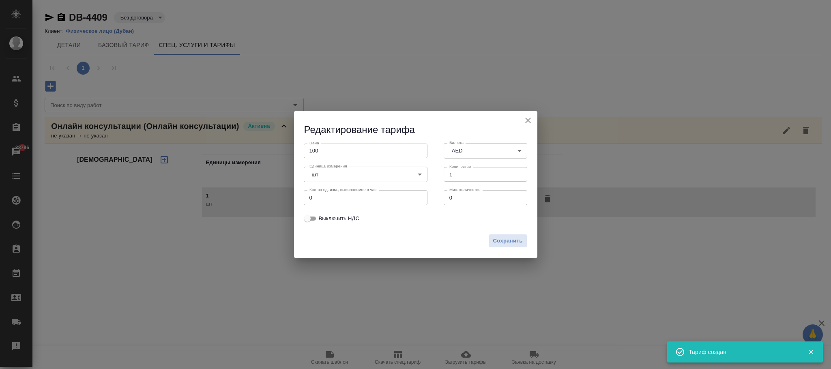
click at [327, 218] on span "Выключить НДС" at bounding box center [339, 219] width 41 height 8
click at [322, 218] on input "Выключить НДС" at bounding box center [307, 219] width 29 height 10
checkbox input "true"
click at [512, 232] on div "Сохранить" at bounding box center [415, 244] width 243 height 28
click at [512, 243] on span "Сохранить" at bounding box center [508, 241] width 30 height 9
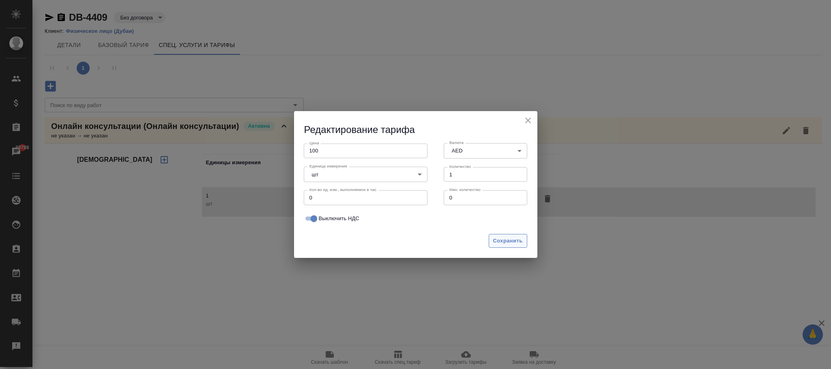
click at [508, 236] on button "Сохранить" at bounding box center [508, 241] width 39 height 14
click at [508, 238] on span "Сохранить" at bounding box center [508, 241] width 30 height 9
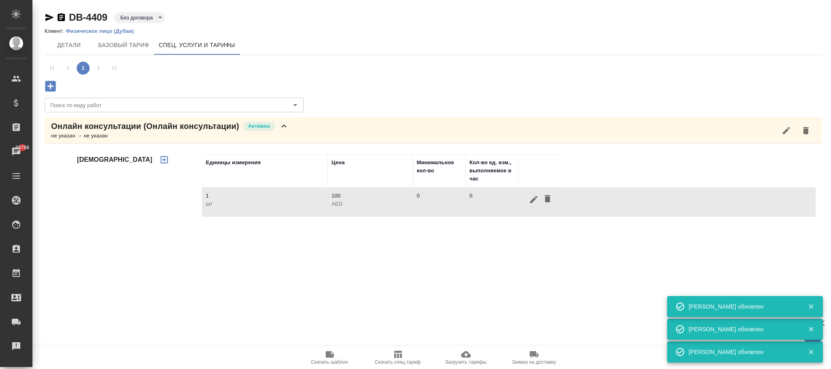
click at [49, 85] on icon "button" at bounding box center [50, 86] width 14 height 14
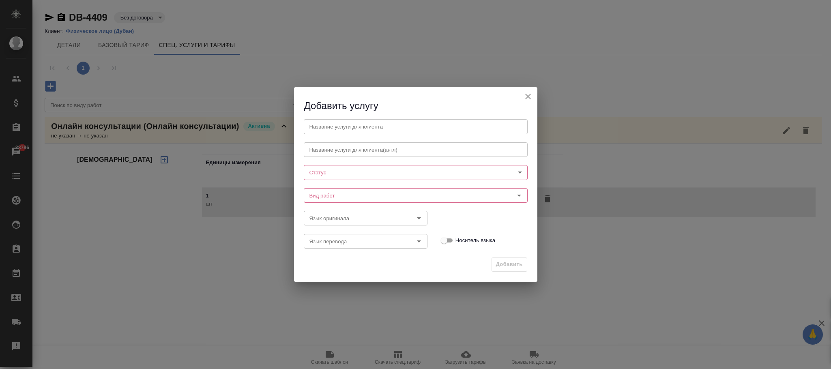
click at [332, 174] on body "🙏 .cls-1 fill:#fff; AWATERA [PERSON_NAME]fokina Клиенты Спецификации Заказы 387…" at bounding box center [415, 184] width 831 height 369
click at [326, 183] on button "Активна" at bounding box center [322, 186] width 25 height 9
type input "active"
click at [318, 200] on input "Вид работ" at bounding box center [402, 196] width 192 height 10
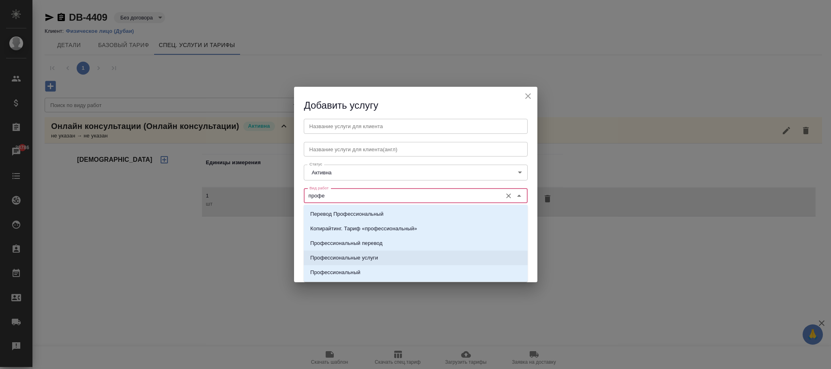
click at [370, 254] on p "Профессиональные услуги" at bounding box center [344, 258] width 68 height 8
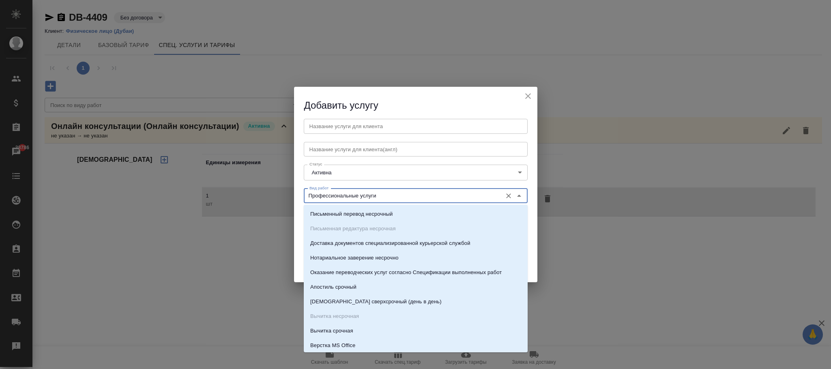
drag, startPoint x: 405, startPoint y: 194, endPoint x: 299, endPoint y: 189, distance: 106.0
click at [290, 189] on div "Добавить услугу Название услуги для клиента Название услуги для клиента Названи…" at bounding box center [415, 184] width 831 height 369
type input "Профессиональные услуги"
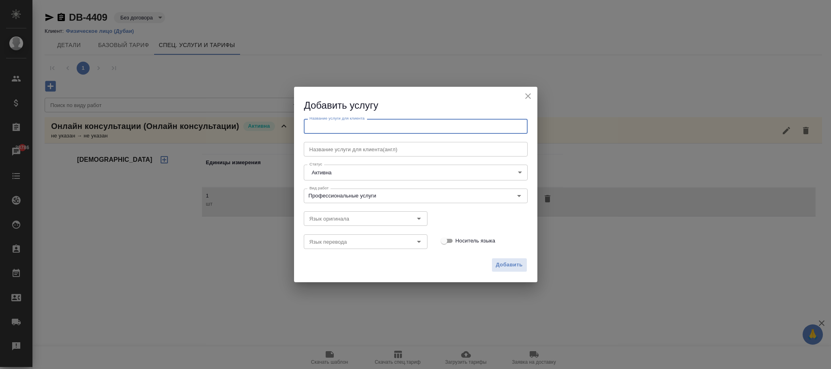
click at [342, 122] on input "text" at bounding box center [416, 126] width 224 height 15
paste input "Профессиональные услуги"
type input "Профессиональные услуги"
click at [517, 272] on button "Добавить" at bounding box center [510, 265] width 36 height 14
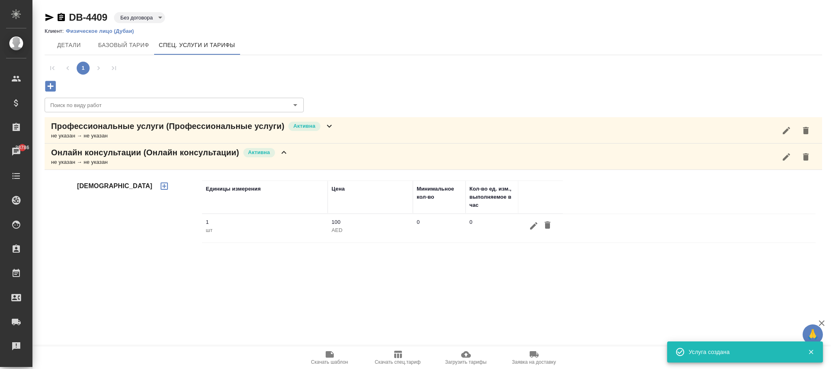
click at [333, 131] on icon at bounding box center [330, 126] width 10 height 10
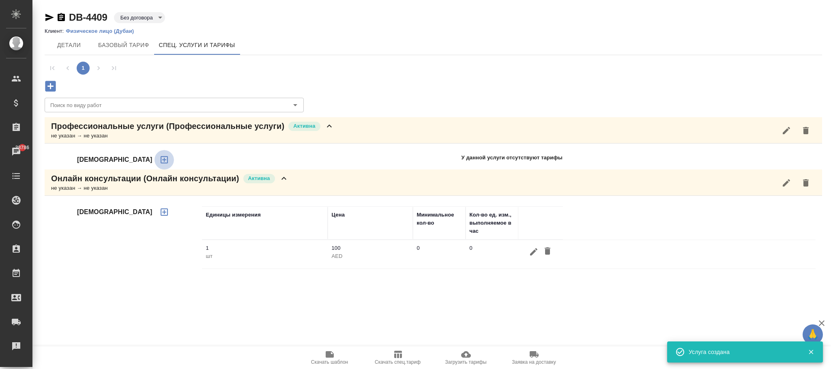
click at [159, 161] on icon "button" at bounding box center [164, 160] width 10 height 10
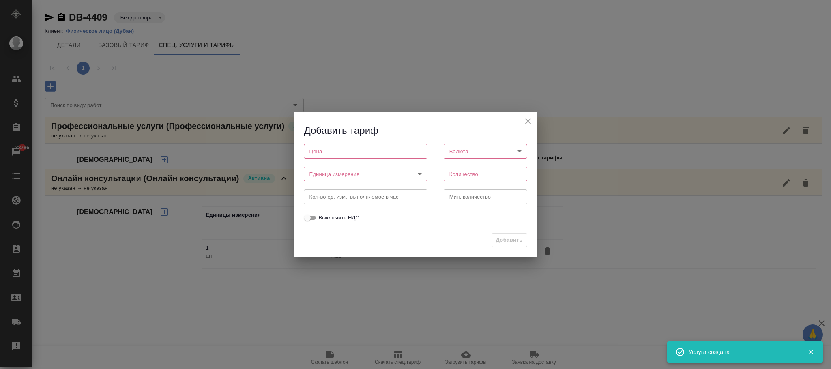
click at [341, 147] on input "number" at bounding box center [366, 151] width 124 height 15
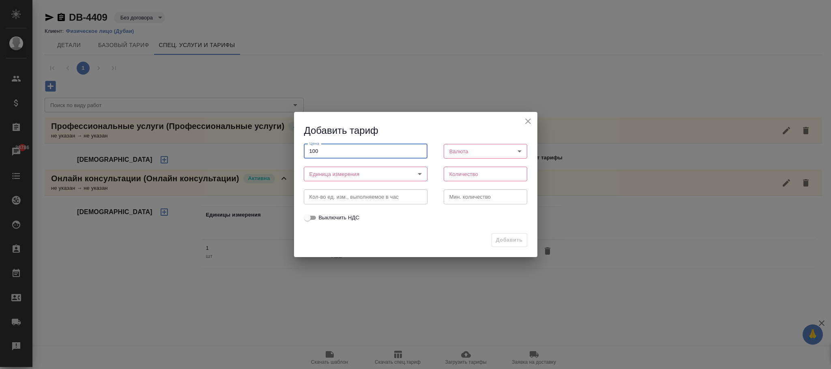
type input "100"
click at [347, 173] on body "🙏 .cls-1 fill:#fff; AWATERA [PERSON_NAME]fokina Клиенты Спецификации Заказы 387…" at bounding box center [415, 184] width 831 height 369
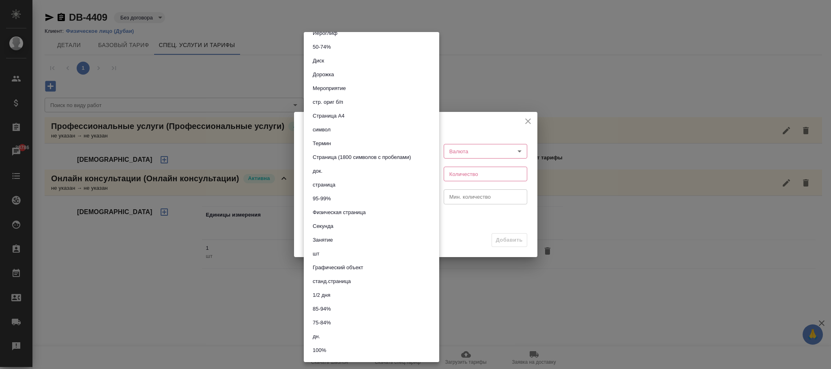
drag, startPoint x: 320, startPoint y: 251, endPoint x: 379, endPoint y: 224, distance: 64.4
click at [320, 252] on button "шт" at bounding box center [315, 254] width 11 height 9
type input "5a8b1489cc6b4906c91bfdc1"
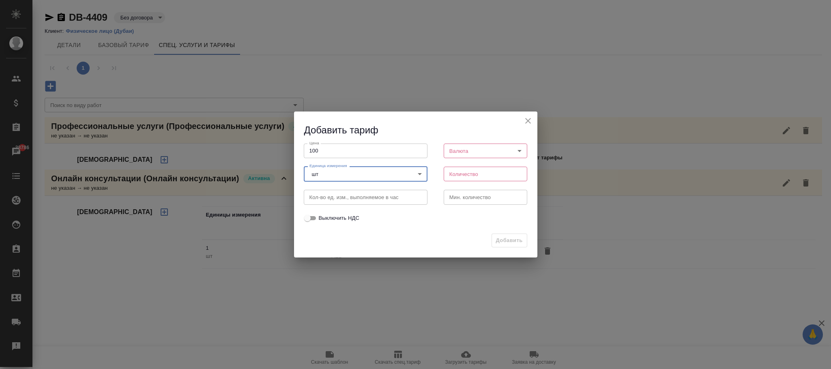
click at [463, 151] on body "🙏 .cls-1 fill:#fff; AWATERA [PERSON_NAME]fokina Клиенты Спецификации Заказы 387…" at bounding box center [415, 184] width 831 height 369
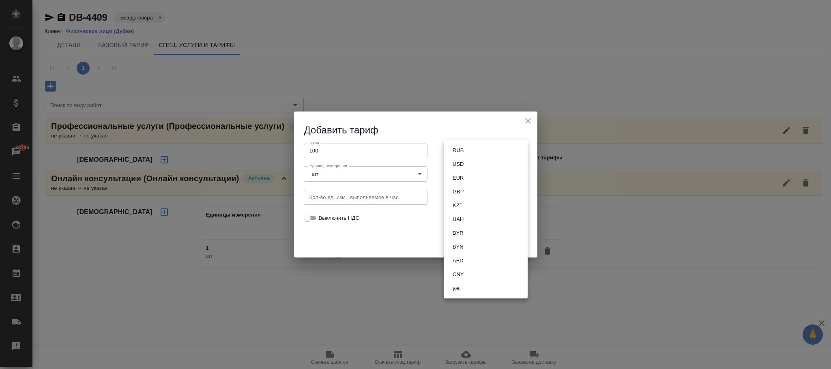
click at [469, 257] on li "AED" at bounding box center [486, 261] width 84 height 14
type input "AED"
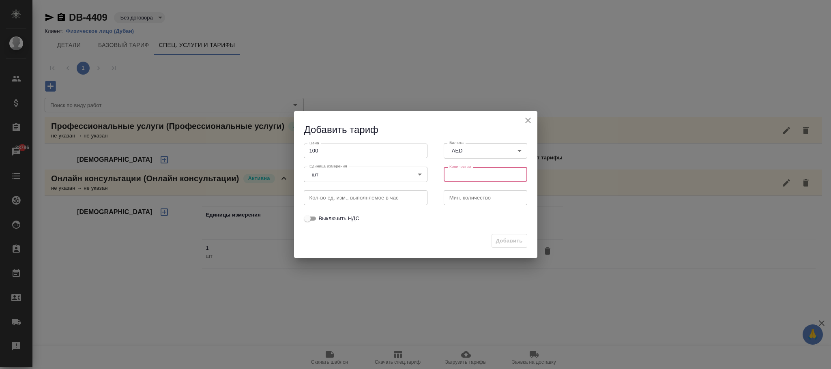
click at [469, 173] on input "number" at bounding box center [486, 174] width 84 height 15
type input "1"
click at [504, 237] on button "Добавить" at bounding box center [510, 241] width 36 height 14
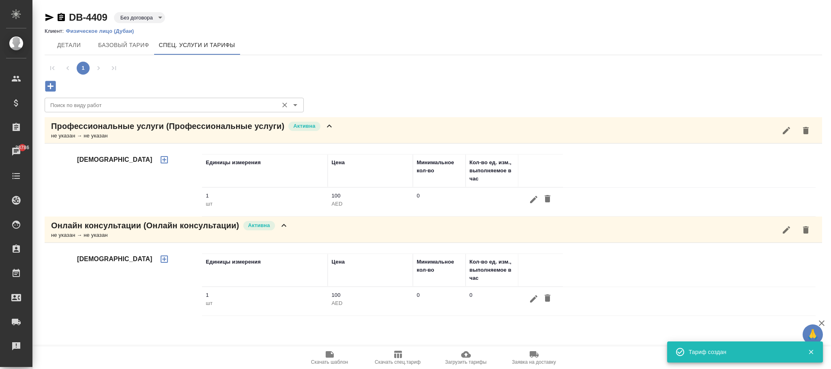
drag, startPoint x: 71, startPoint y: 43, endPoint x: 145, endPoint y: 97, distance: 92.0
click at [72, 43] on span "Детали" at bounding box center [69, 45] width 39 height 10
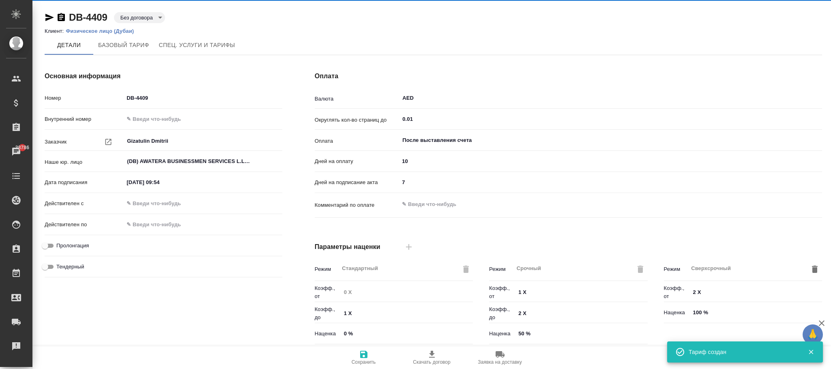
type input "AWATERA [GEOGRAPHIC_DATA] 2"
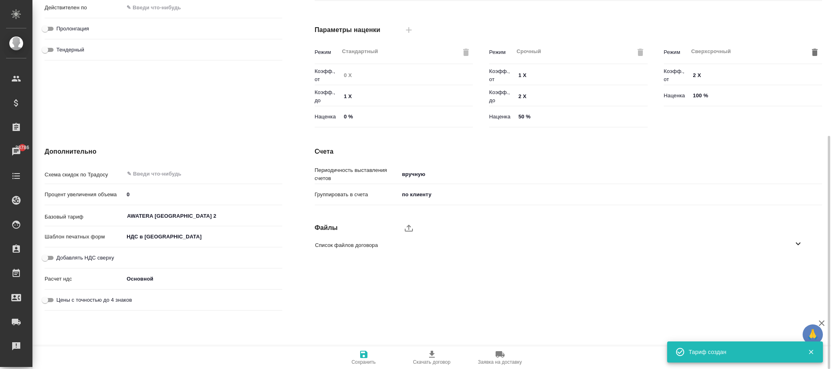
scroll to position [244, 0]
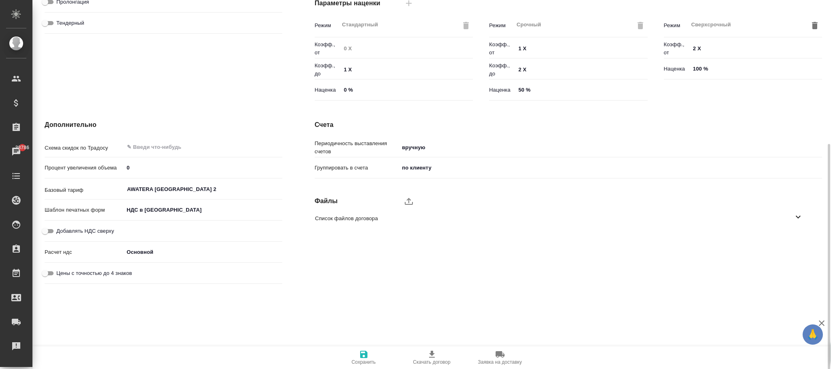
drag, startPoint x: 53, startPoint y: 226, endPoint x: 197, endPoint y: 223, distance: 144.5
click at [56, 226] on input "Добавлять НДС сверху" at bounding box center [44, 231] width 29 height 10
checkbox input "true"
type textarea "x"
click at [183, 212] on body "🙏 .cls-1 fill:#fff; AWATERA [PERSON_NAME]fokina Клиенты Спецификации Заказы 387…" at bounding box center [415, 184] width 831 height 369
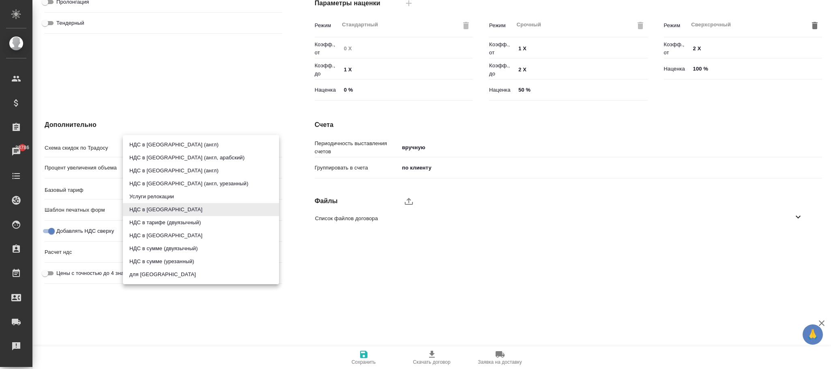
click at [169, 235] on li "НДС в [GEOGRAPHIC_DATA]" at bounding box center [201, 235] width 156 height 13
type textarea "x"
type input "russian2"
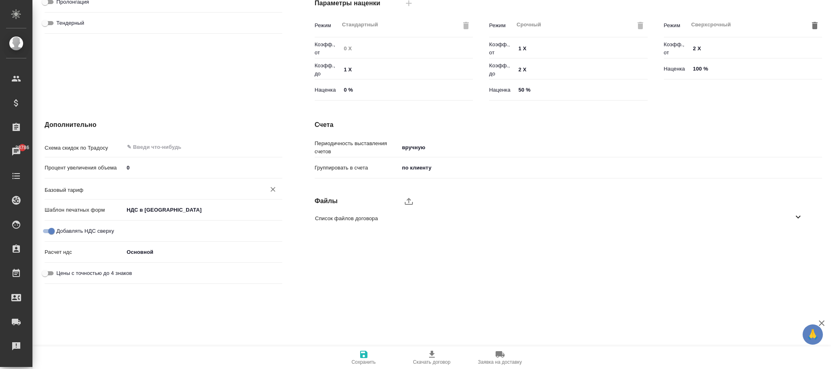
click at [146, 187] on input "text" at bounding box center [189, 189] width 126 height 10
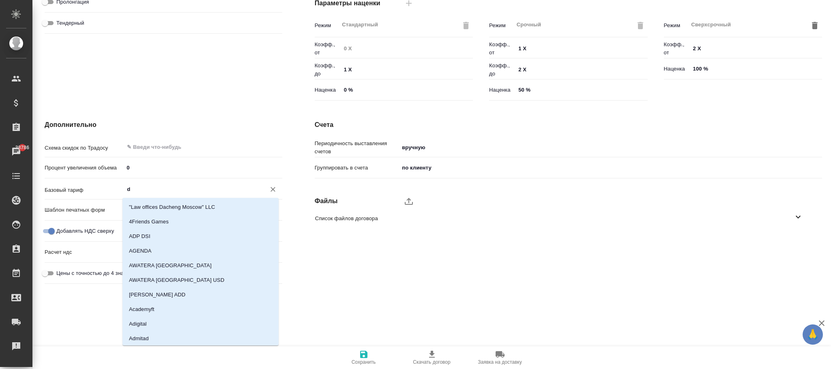
type input "du"
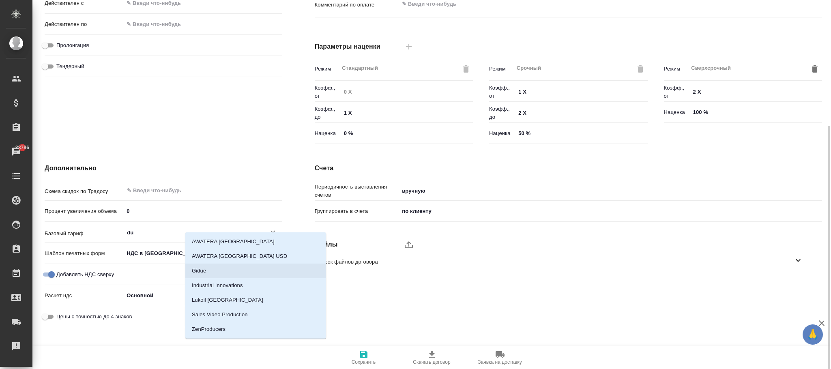
scroll to position [209, 0]
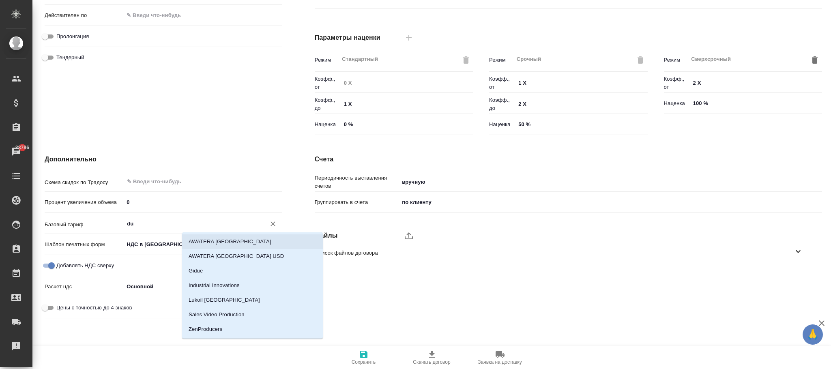
click at [237, 244] on li "AWATERA [GEOGRAPHIC_DATA]" at bounding box center [252, 242] width 141 height 15
type textarea "x"
type input "AWATERA [GEOGRAPHIC_DATA]"
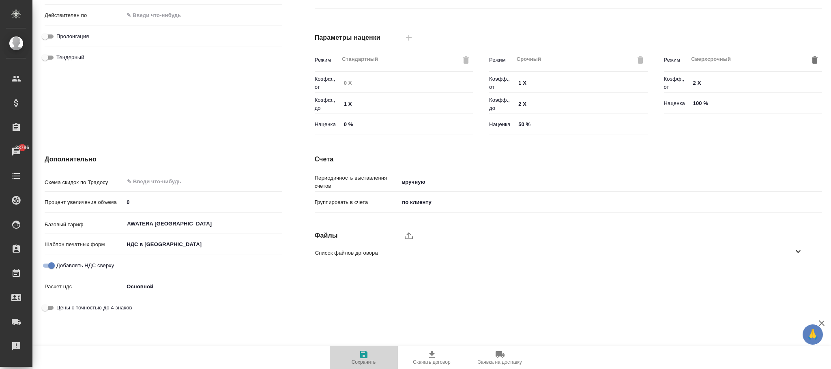
click at [357, 353] on span "Сохранить" at bounding box center [364, 357] width 58 height 15
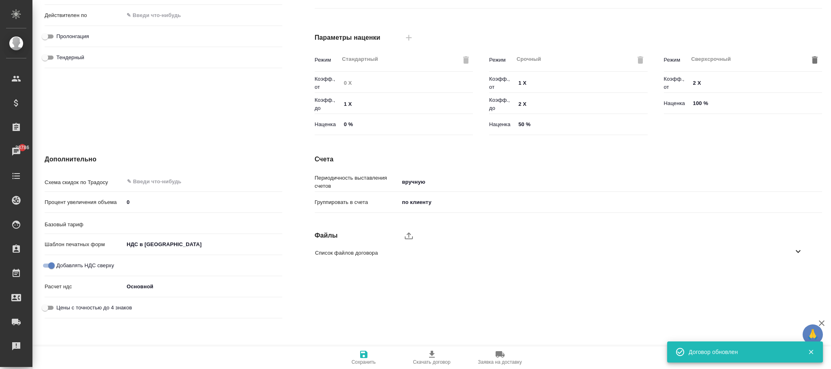
type input "AWATERA [GEOGRAPHIC_DATA]"
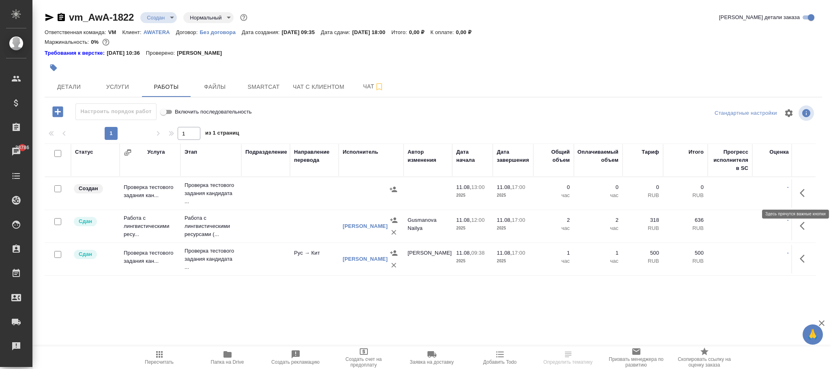
click at [807, 197] on icon "button" at bounding box center [805, 193] width 10 height 10
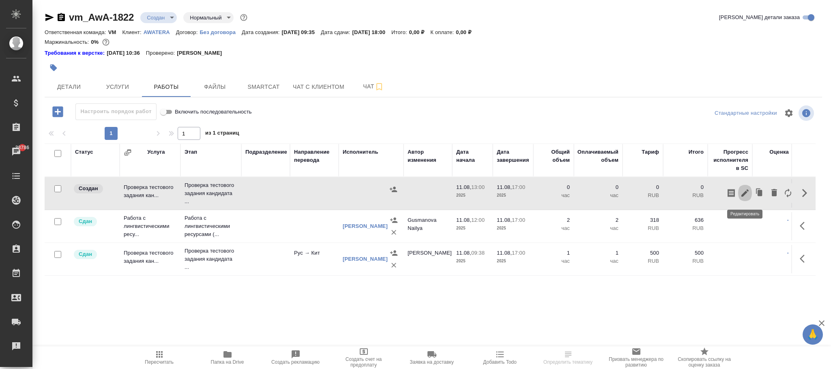
click at [746, 191] on icon "button" at bounding box center [746, 193] width 10 height 10
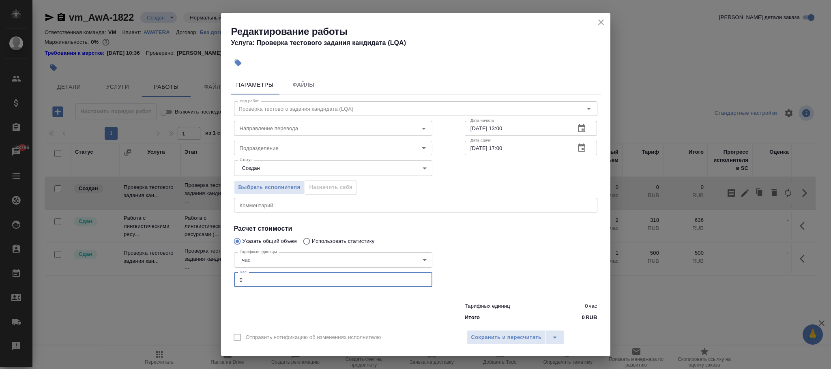
drag, startPoint x: 250, startPoint y: 279, endPoint x: 240, endPoint y: 278, distance: 9.4
click at [211, 277] on div "Редактирование работы Услуга: Проверка тестового задания кандидата (LQA) Параме…" at bounding box center [415, 184] width 831 height 369
type input "1"
click at [493, 341] on span "Сохранить и пересчитать" at bounding box center [506, 337] width 71 height 9
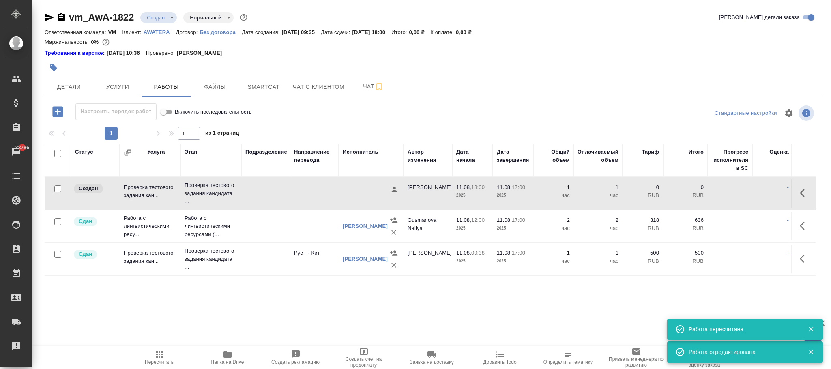
click at [160, 355] on icon "button" at bounding box center [160, 355] width 10 height 10
